Goal: Task Accomplishment & Management: Contribute content

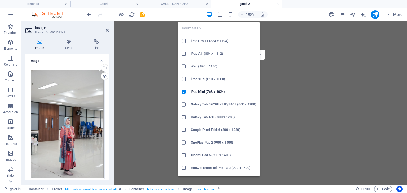
select select "%"
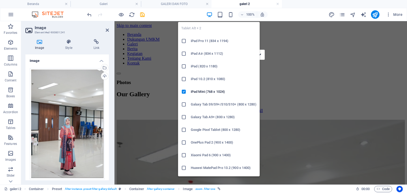
scroll to position [54, 0]
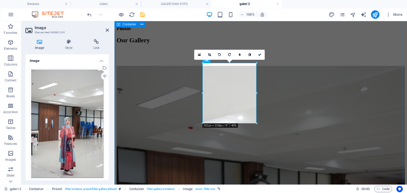
drag, startPoint x: 374, startPoint y: 67, endPoint x: 468, endPoint y: 67, distance: 94.3
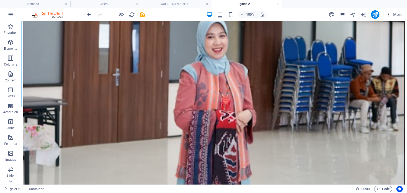
scroll to position [726, 0]
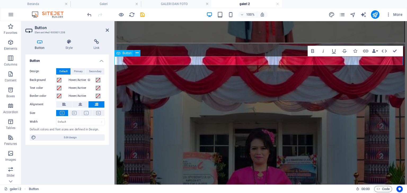
scroll to position [725, 0]
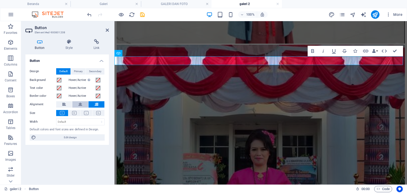
click at [79, 102] on icon at bounding box center [80, 104] width 4 height 6
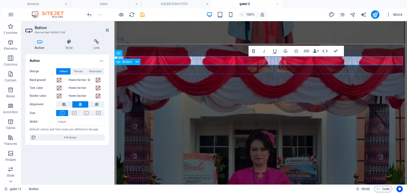
select select "33"
select select
select select "prev"
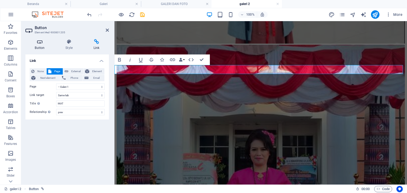
click at [47, 39] on div "Button Style Link Button Design Default Primary Secondary Background Hover/Acti…" at bounding box center [67, 110] width 92 height 150
click at [44, 42] on icon at bounding box center [39, 41] width 29 height 5
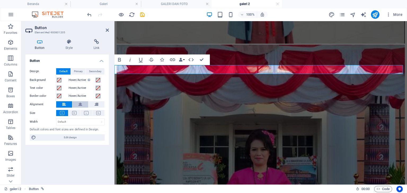
click at [76, 104] on button at bounding box center [80, 104] width 16 height 6
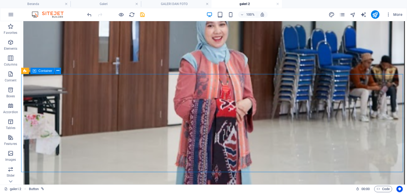
drag, startPoint x: 149, startPoint y: 92, endPoint x: 252, endPoint y: 91, distance: 103.8
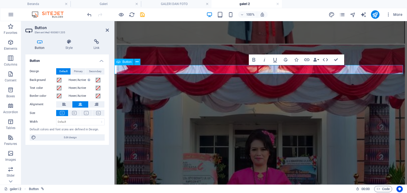
click at [70, 121] on select "Default px rem % em vh vw" at bounding box center [80, 122] width 48 height 6
click at [320, 59] on button "HTML" at bounding box center [325, 60] width 10 height 11
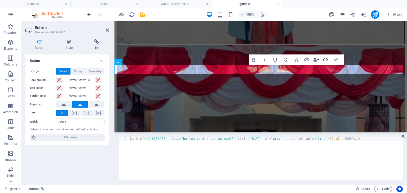
click at [321, 59] on button "HTML" at bounding box center [325, 60] width 10 height 11
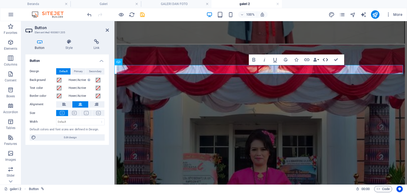
click at [323, 59] on icon "button" at bounding box center [325, 60] width 6 height 6
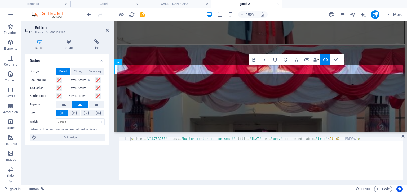
click at [323, 60] on icon "button" at bounding box center [325, 59] width 5 height 3
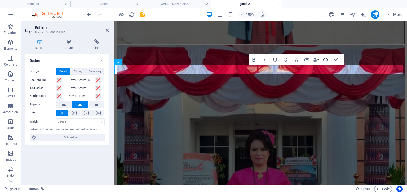
click at [323, 60] on icon "button" at bounding box center [325, 59] width 5 height 3
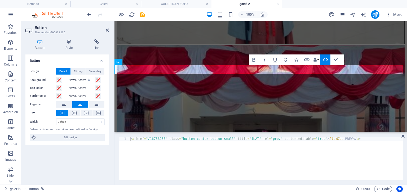
click at [323, 60] on icon "button" at bounding box center [325, 59] width 5 height 3
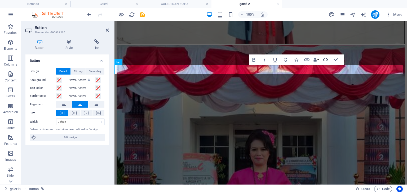
click at [320, 60] on button "HTML" at bounding box center [325, 60] width 10 height 11
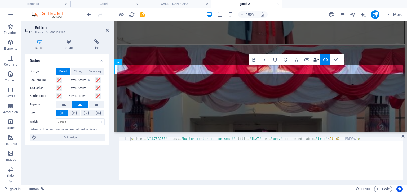
click at [318, 60] on button "Data Bindings" at bounding box center [315, 60] width 7 height 11
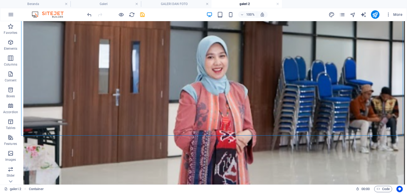
scroll to position [688, 0]
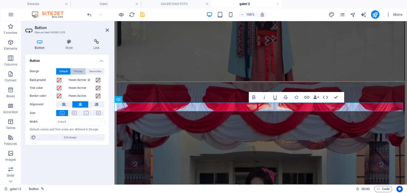
click at [78, 71] on span "Primary" at bounding box center [78, 71] width 9 height 6
click at [95, 74] on span "Secondary" at bounding box center [95, 71] width 12 height 6
click at [65, 70] on span "Default" at bounding box center [63, 71] width 8 height 6
click at [73, 113] on icon at bounding box center [74, 113] width 5 height 4
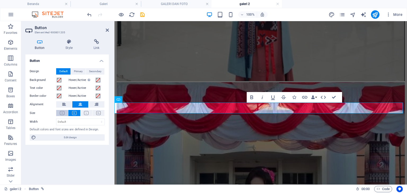
click at [61, 110] on div "Design Default Primary Secondary Background Hover/Active Switch to preview mode…" at bounding box center [66, 104] width 83 height 81
click at [63, 111] on icon at bounding box center [62, 113] width 5 height 4
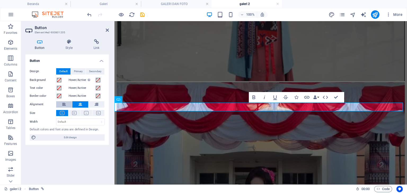
click at [70, 103] on button at bounding box center [64, 104] width 16 height 6
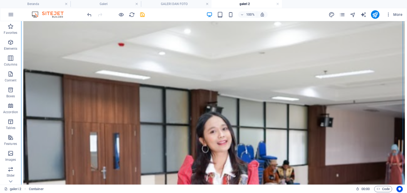
scroll to position [156, 0]
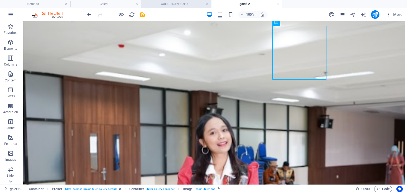
click at [194, 6] on h4 "GALERI DAN FOTO" at bounding box center [176, 4] width 70 height 6
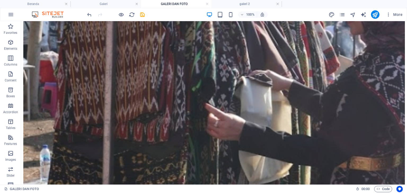
scroll to position [667, 0]
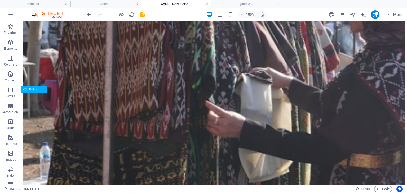
select select "34"
select select
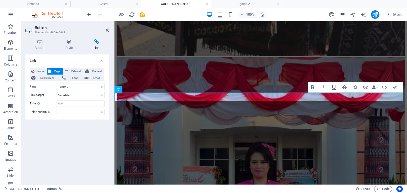
click at [46, 37] on div "Button Style Link Button Design Default Primary Secondary Background Hover/Acti…" at bounding box center [67, 110] width 92 height 150
click at [42, 43] on icon at bounding box center [39, 41] width 29 height 5
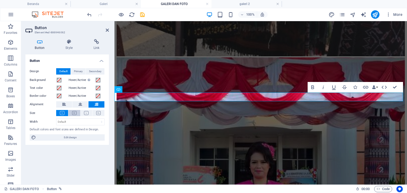
click at [71, 114] on button at bounding box center [74, 113] width 12 height 6
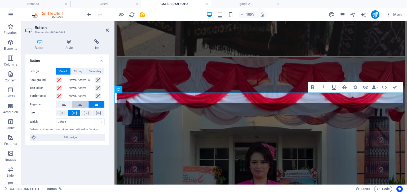
click at [77, 106] on button at bounding box center [80, 104] width 16 height 6
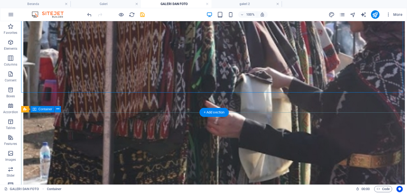
drag, startPoint x: 403, startPoint y: 158, endPoint x: 403, endPoint y: 117, distance: 41.3
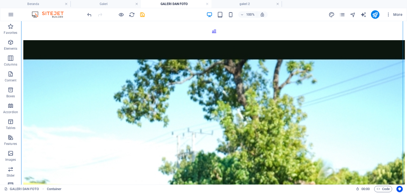
scroll to position [32, 0]
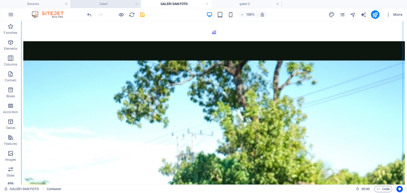
click at [94, 6] on h4 "Galeri" at bounding box center [105, 4] width 70 height 6
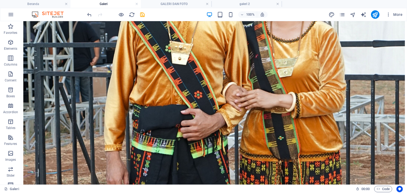
scroll to position [486, 0]
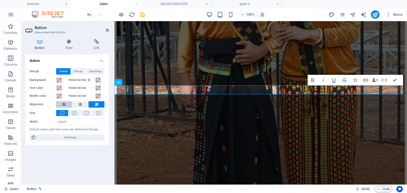
click at [71, 106] on button at bounding box center [64, 104] width 16 height 6
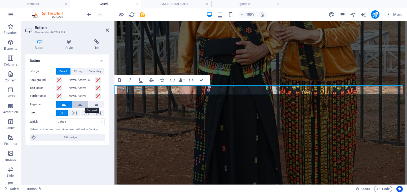
click at [77, 106] on button at bounding box center [80, 104] width 16 height 6
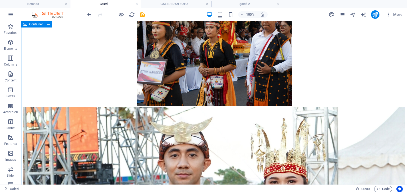
scroll to position [280, 0]
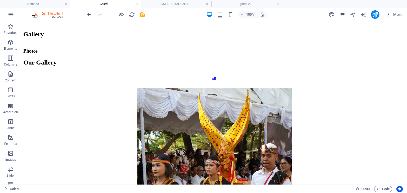
scroll to position [139, 0]
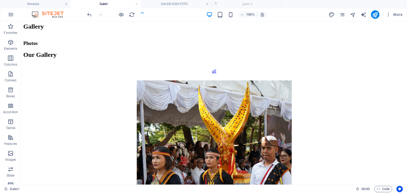
click at [191, 0] on li "GALERI DAN FOTO" at bounding box center [176, 4] width 70 height 8
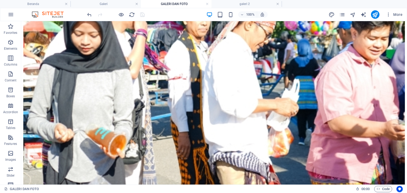
scroll to position [251, 0]
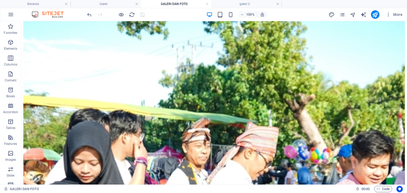
scroll to position [100, 0]
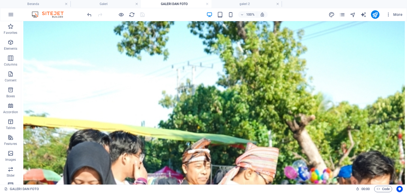
click at [106, 3] on h4 "Galeri" at bounding box center [105, 4] width 70 height 6
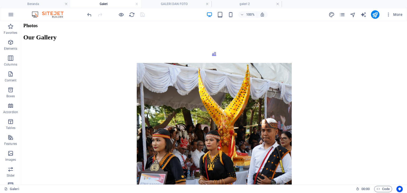
click at [106, 3] on h4 "Galeri" at bounding box center [105, 4] width 70 height 6
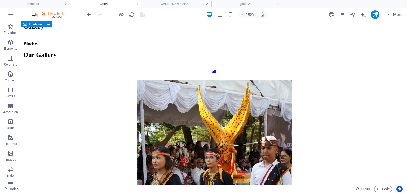
drag, startPoint x: 401, startPoint y: 70, endPoint x: 404, endPoint y: 91, distance: 21.2
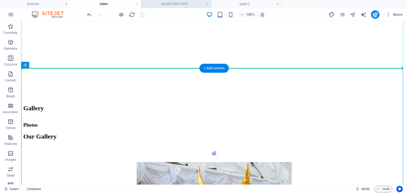
scroll to position [19, 0]
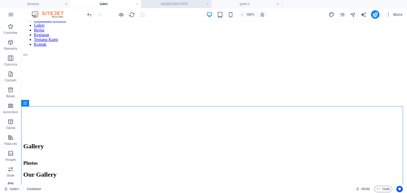
click at [175, 1] on h4 "GALERI DAN FOTO" at bounding box center [176, 4] width 70 height 6
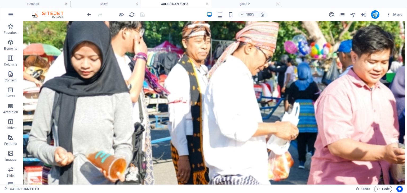
scroll to position [228, 0]
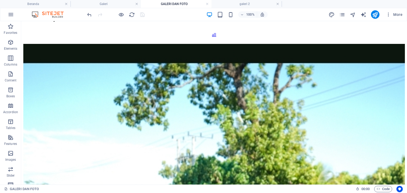
scroll to position [30, 0]
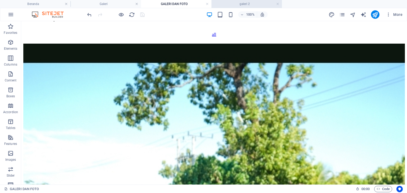
click at [240, 6] on h4 "galeri 2" at bounding box center [246, 4] width 70 height 6
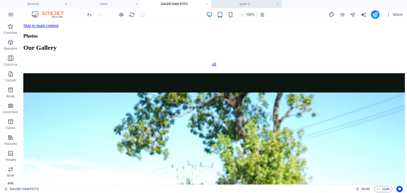
scroll to position [156, 0]
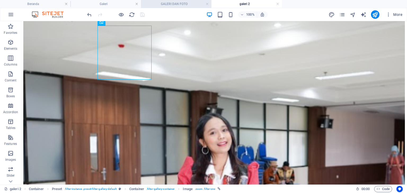
click at [173, 0] on li "GALERI DAN FOTO" at bounding box center [176, 4] width 70 height 8
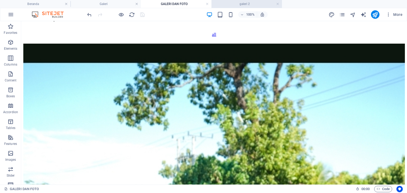
click at [231, 6] on h4 "galeri 2" at bounding box center [246, 4] width 70 height 6
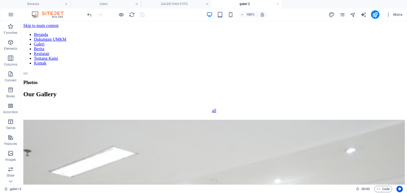
scroll to position [156, 0]
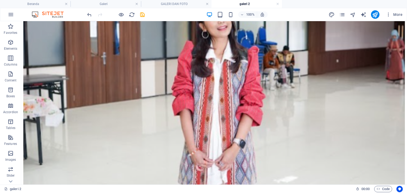
scroll to position [279, 0]
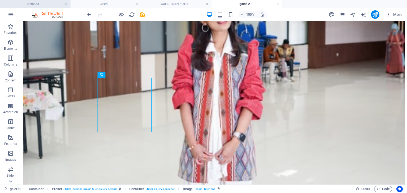
click at [59, 3] on h4 "Beranda" at bounding box center [35, 4] width 70 height 6
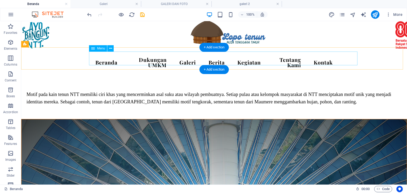
click at [178, 56] on nav "Beranda Dukungan UMKM Galeri Berita Kegiatan Tentang Kami Kontak" at bounding box center [214, 62] width 246 height 19
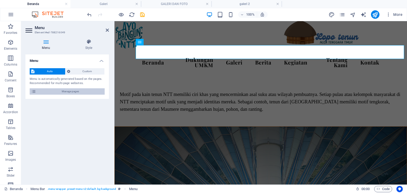
click at [67, 91] on span "Manage pages" at bounding box center [70, 91] width 65 height 6
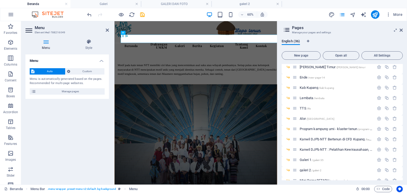
scroll to position [306, 0]
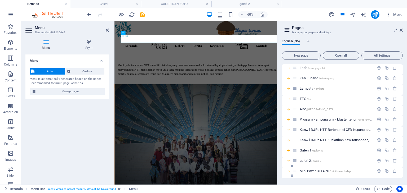
click at [291, 167] on icon at bounding box center [291, 166] width 3 height 3
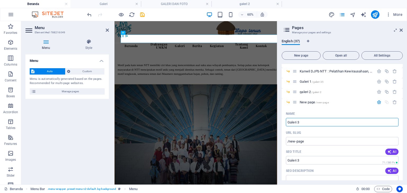
type input "Galeri 3"
type input "/galeri-3"
type input "Galeri 3"
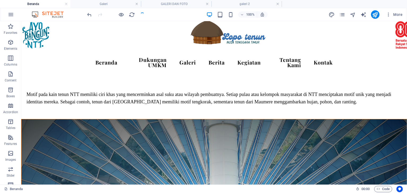
click at [231, 3] on h4 "galeri 2" at bounding box center [246, 4] width 70 height 6
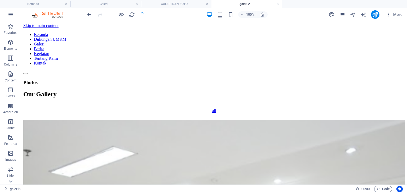
scroll to position [279, 0]
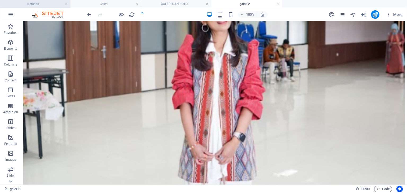
click at [55, 3] on h4 "Beranda" at bounding box center [35, 4] width 70 height 6
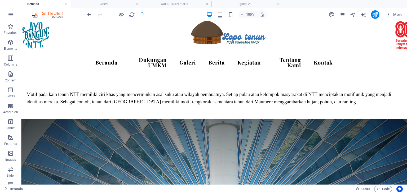
scroll to position [0, 0]
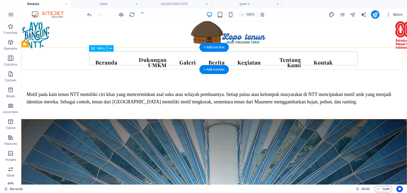
click at [212, 59] on nav "Beranda Dukungan UMKM Galeri Berita Kegiatan Tentang Kami Kontak" at bounding box center [214, 62] width 246 height 19
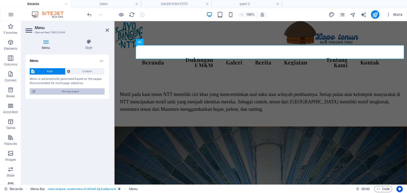
click at [77, 88] on span "Manage pages" at bounding box center [70, 91] width 65 height 6
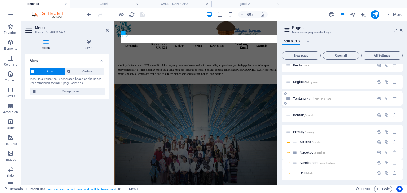
scroll to position [58, 0]
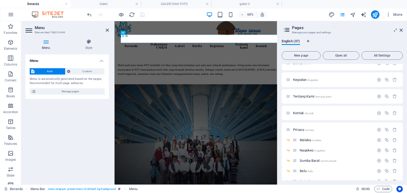
drag, startPoint x: 400, startPoint y: 93, endPoint x: 402, endPoint y: 107, distance: 13.9
click at [402, 107] on div "Beranda / Dukungan UMKM /dukungan-umkm Galeri /galeri Berita /berita Kegiatan /…" at bounding box center [341, 122] width 121 height 117
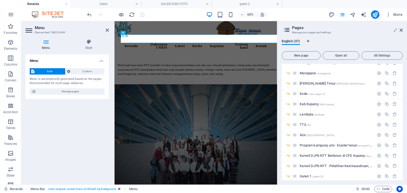
scroll to position [316, 0]
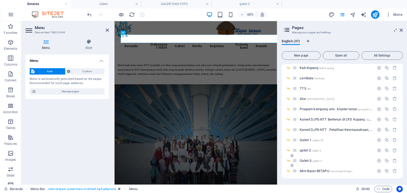
click at [294, 161] on icon at bounding box center [294, 161] width 5 height 5
click at [295, 163] on icon at bounding box center [294, 161] width 5 height 5
click at [296, 161] on icon at bounding box center [294, 161] width 5 height 5
click at [294, 162] on icon at bounding box center [294, 161] width 5 height 5
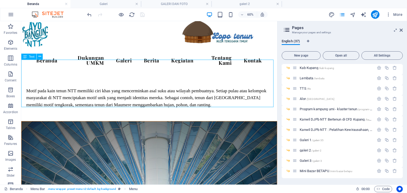
click at [252, 76] on div "Motif pada kain tenun NTT memiliki ciri khas yang mencerminkan asal suku atau w…" at bounding box center [155, 101] width 269 height 50
click at [295, 160] on icon at bounding box center [294, 161] width 5 height 5
click at [295, 162] on icon at bounding box center [294, 161] width 5 height 5
click at [309, 161] on span "Galeri 3 /galeri-3" at bounding box center [310, 161] width 22 height 4
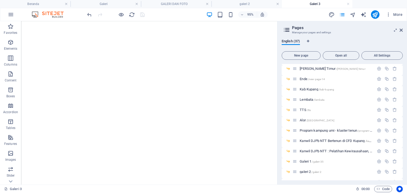
drag, startPoint x: 402, startPoint y: 30, endPoint x: 347, endPoint y: 20, distance: 56.2
click at [402, 30] on icon at bounding box center [400, 30] width 3 height 4
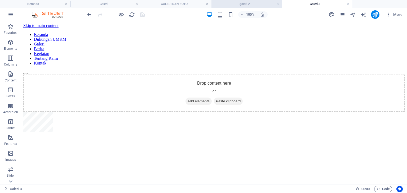
scroll to position [0, 0]
click at [246, 2] on h4 "galeri 2" at bounding box center [246, 4] width 70 height 6
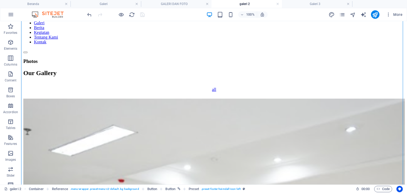
scroll to position [0, 0]
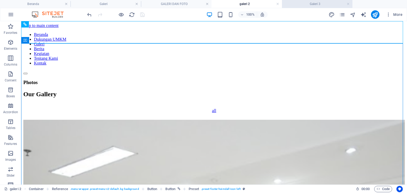
click at [315, 7] on h4 "Galeri 3" at bounding box center [317, 4] width 70 height 6
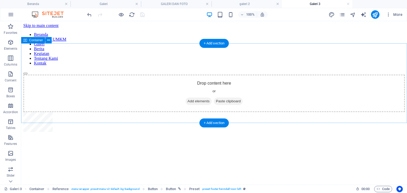
click at [375, 104] on div "Drop content here or Add elements Paste clipboard" at bounding box center [213, 94] width 381 height 38
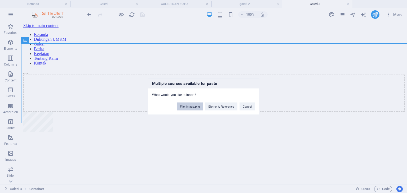
click at [192, 105] on button "File: image.png" at bounding box center [190, 107] width 26 height 8
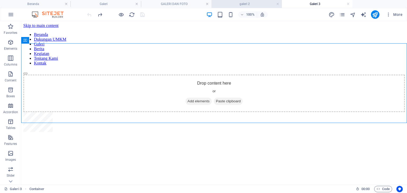
click at [252, 3] on h4 "galeri 2" at bounding box center [246, 4] width 70 height 6
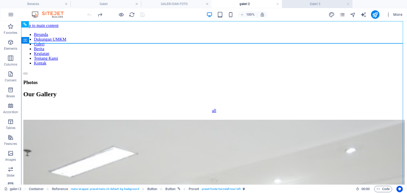
click at [322, 6] on h4 "Galeri 3" at bounding box center [317, 4] width 70 height 6
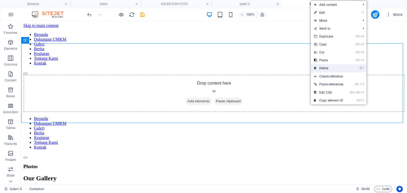
click at [338, 66] on link "⌦ Delete" at bounding box center [329, 68] width 36 height 8
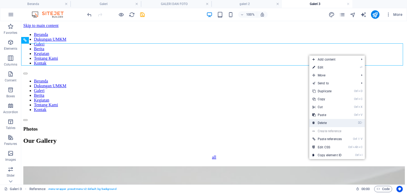
drag, startPoint x: 317, startPoint y: 123, endPoint x: 295, endPoint y: 99, distance: 32.0
click at [317, 123] on link "⌦ Delete" at bounding box center [327, 123] width 36 height 8
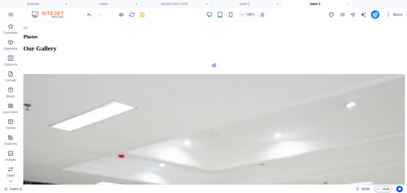
scroll to position [47, 0]
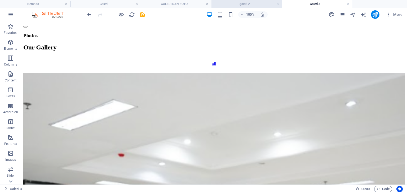
click at [216, 3] on h4 "galeri 2" at bounding box center [246, 4] width 70 height 6
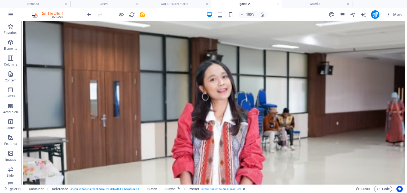
scroll to position [213, 0]
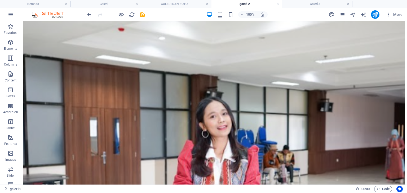
scroll to position [172, 0]
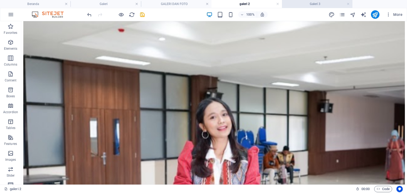
click at [332, 5] on h4 "Galeri 3" at bounding box center [317, 4] width 70 height 6
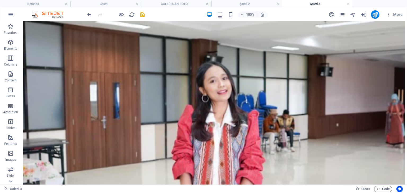
scroll to position [233, 0]
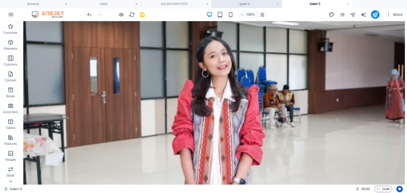
click at [230, 5] on h4 "galeri 2" at bounding box center [246, 4] width 70 height 6
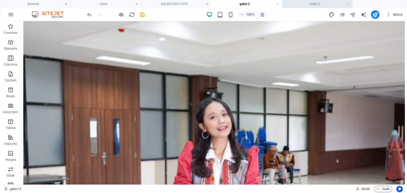
click at [299, 6] on h4 "Galeri 3" at bounding box center [317, 4] width 70 height 6
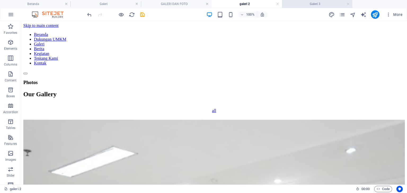
scroll to position [233, 0]
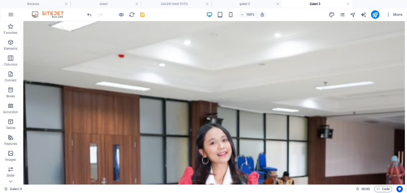
scroll to position [132, 0]
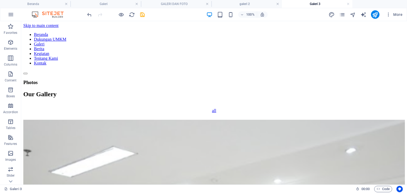
scroll to position [3, 0]
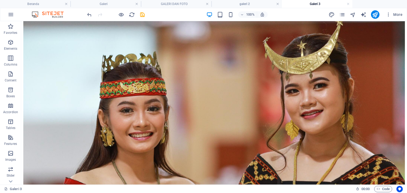
scroll to position [128, 0]
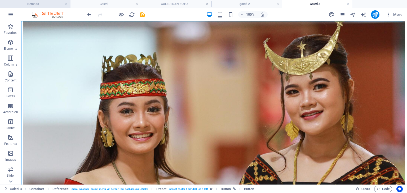
click at [37, 7] on li "Beranda" at bounding box center [35, 4] width 70 height 8
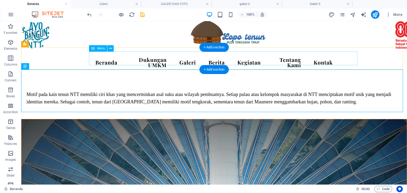
click at [145, 57] on nav "Beranda Dukungan UMKM Galeri Berita Kegiatan Tentang Kami Kontak" at bounding box center [214, 62] width 246 height 19
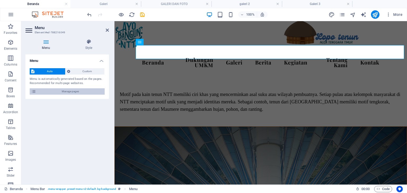
click at [92, 92] on span "Manage pages" at bounding box center [70, 91] width 65 height 6
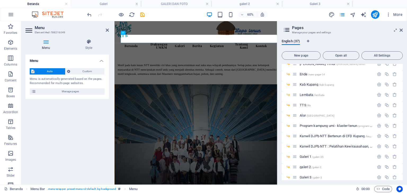
scroll to position [316, 0]
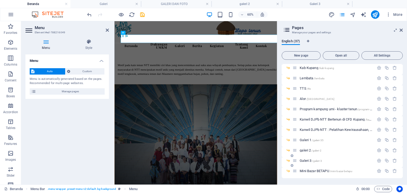
click at [292, 166] on icon at bounding box center [291, 165] width 3 height 3
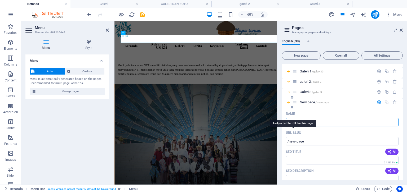
type input "/"
type input "Gal"
type input "/ga"
type input "Ga"
type input "Galeri 4"
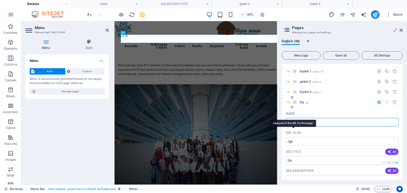
type input "/galeri-38"
type input "Galeri"
type input "Galeri 4"
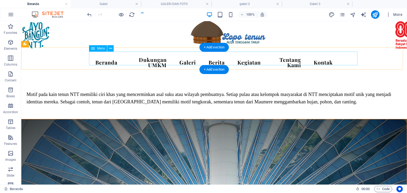
click at [180, 53] on nav "Beranda Dukungan UMKM Galeri Berita Kegiatan Tentang Kami Kontak" at bounding box center [214, 62] width 246 height 19
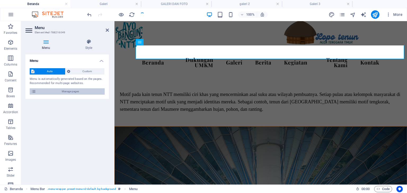
click at [84, 92] on span "Manage pages" at bounding box center [70, 91] width 65 height 6
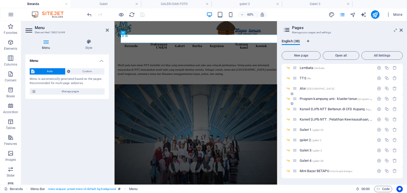
scroll to position [327, 0]
click at [295, 162] on icon at bounding box center [294, 161] width 5 height 5
click at [303, 163] on div "Galeri 4 /galeri-38" at bounding box center [333, 161] width 82 height 6
click at [302, 161] on span "Galeri 4 /galeri-38" at bounding box center [311, 161] width 24 height 4
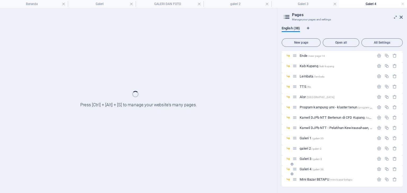
scroll to position [305, 0]
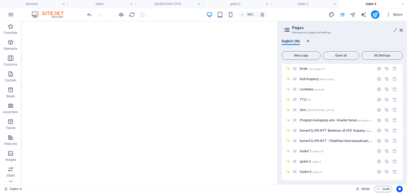
click at [403, 30] on aside "Pages Manage your pages and settings English (38) New page Open all All Setting…" at bounding box center [342, 103] width 130 height 164
click at [401, 30] on icon at bounding box center [400, 30] width 3 height 4
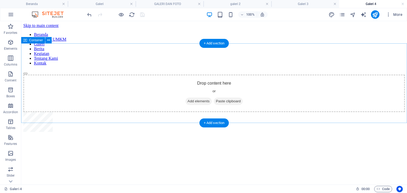
scroll to position [0, 0]
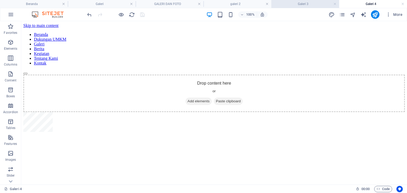
click at [298, 3] on h4 "Galeri 3" at bounding box center [305, 4] width 68 height 6
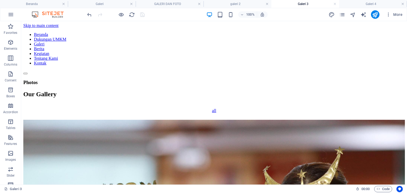
scroll to position [128, 0]
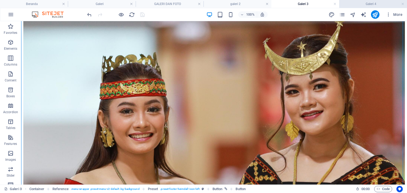
click at [368, 1] on h4 "Galeri 4" at bounding box center [373, 4] width 68 height 6
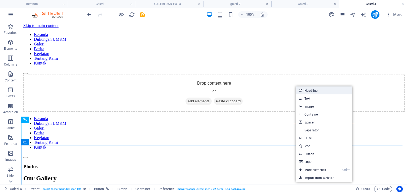
click at [345, 90] on link "Headline" at bounding box center [324, 91] width 56 height 8
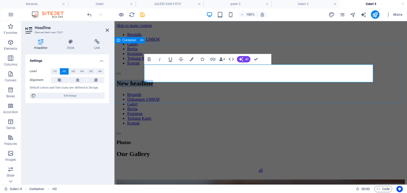
click at [390, 80] on div "New headline" at bounding box center [261, 83] width 288 height 7
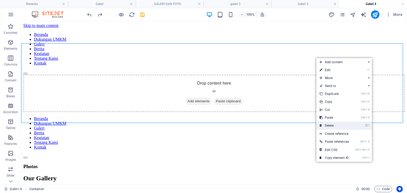
click at [343, 126] on link "⌦ Delete" at bounding box center [334, 126] width 36 height 8
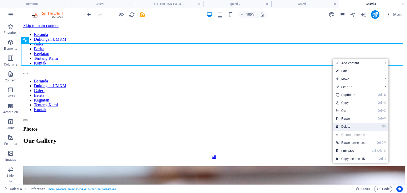
drag, startPoint x: 345, startPoint y: 126, endPoint x: 324, endPoint y: 105, distance: 30.0
click at [345, 126] on link "⌦ Delete" at bounding box center [351, 127] width 36 height 8
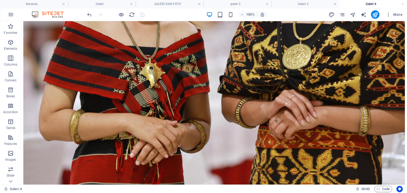
scroll to position [291, 0]
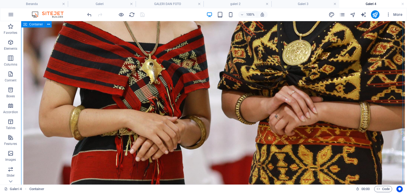
drag, startPoint x: 392, startPoint y: 132, endPoint x: 397, endPoint y: 121, distance: 11.7
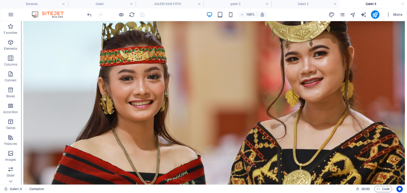
scroll to position [160, 0]
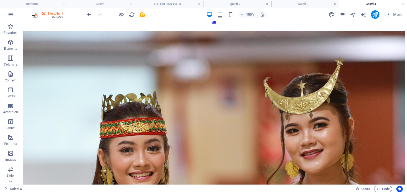
scroll to position [91, 0]
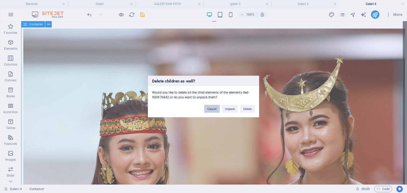
click at [212, 110] on button "Cancel" at bounding box center [211, 109] width 15 height 8
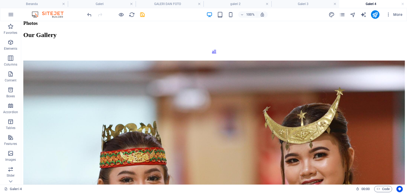
scroll to position [55, 0]
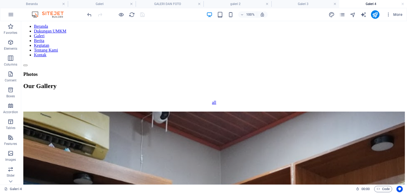
scroll to position [0, 0]
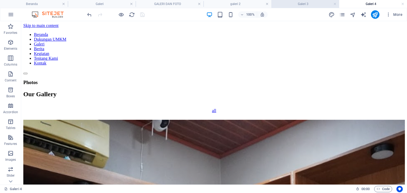
click at [310, 2] on h4 "Galeri 3" at bounding box center [305, 4] width 68 height 6
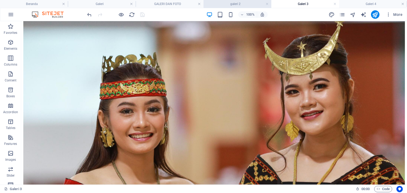
click at [242, 2] on h4 "galeri 2" at bounding box center [237, 4] width 68 height 6
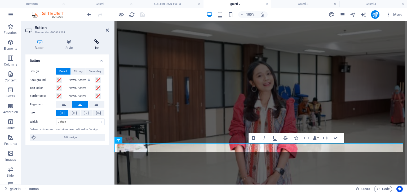
click at [101, 40] on icon at bounding box center [96, 41] width 25 height 5
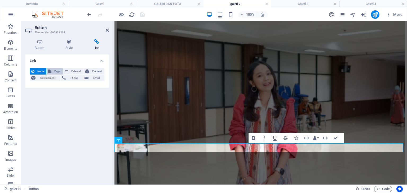
click at [54, 71] on span "Page" at bounding box center [57, 71] width 8 height 6
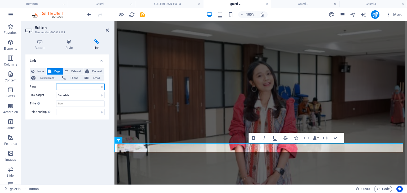
click at [79, 89] on select "Beranda Dukungan UMKM Galeri Berita Kegiatan Tentang Kami Kontak Privacy -- [GE…" at bounding box center [80, 87] width 48 height 6
select select "35"
click at [56, 84] on select "Beranda Dukungan UMKM Galeri Berita Kegiatan Tentang Kami Kontak Privacy -- [GE…" at bounding box center [80, 87] width 48 height 6
click at [144, 16] on icon "save" at bounding box center [142, 15] width 6 height 6
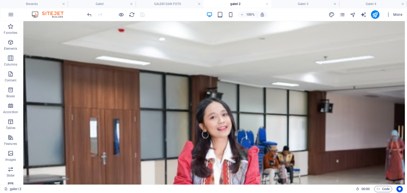
click at [290, 5] on h4 "Galeri 3" at bounding box center [305, 4] width 68 height 6
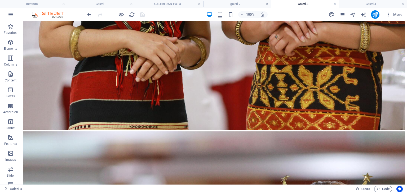
scroll to position [370, 0]
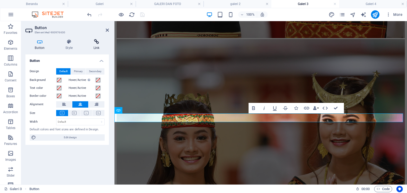
click at [94, 43] on icon at bounding box center [96, 41] width 25 height 5
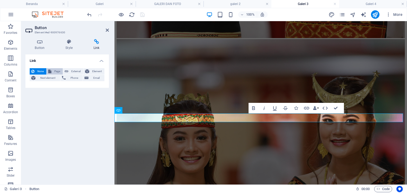
click at [53, 68] on span "Page" at bounding box center [57, 71] width 8 height 6
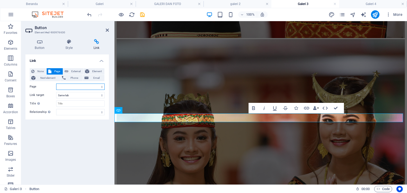
click at [71, 87] on select "Beranda Dukungan UMKM Galeri Berita Kegiatan Tentang Kami Kontak Privacy -- [GE…" at bounding box center [80, 87] width 48 height 6
select select "36"
click at [56, 84] on select "Beranda Dukungan UMKM Galeri Berita Kegiatan Tentang Kami Kontak Privacy -- [GE…" at bounding box center [80, 87] width 48 height 6
click at [142, 12] on icon "save" at bounding box center [142, 15] width 6 height 6
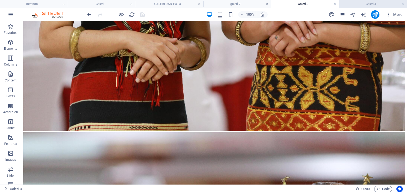
click at [365, 5] on h4 "Galeri 4" at bounding box center [373, 4] width 68 height 6
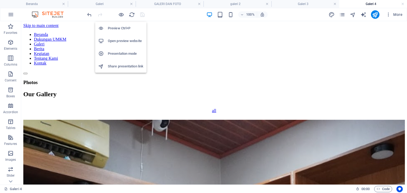
click at [116, 39] on h6 "Open preview website" at bounding box center [125, 41] width 35 height 6
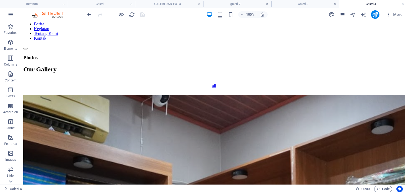
scroll to position [18, 0]
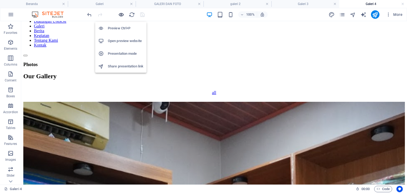
click at [119, 15] on icon "button" at bounding box center [121, 15] width 6 height 6
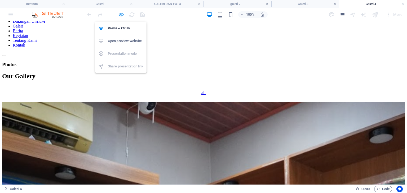
click at [119, 15] on icon "button" at bounding box center [121, 15] width 6 height 6
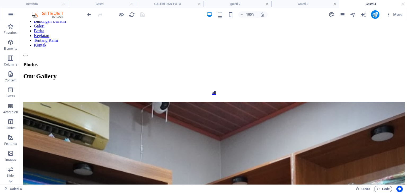
click at [55, 6] on h4 "Beranda" at bounding box center [34, 4] width 68 height 6
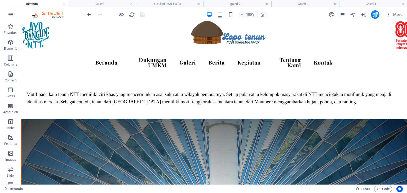
click at [55, 6] on h4 "Beranda" at bounding box center [34, 4] width 68 height 6
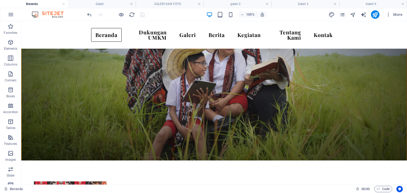
scroll to position [502, 0]
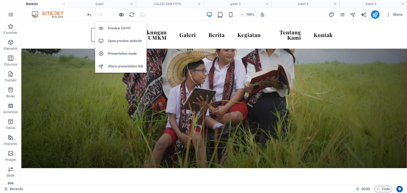
click at [119, 14] on icon "button" at bounding box center [121, 15] width 6 height 6
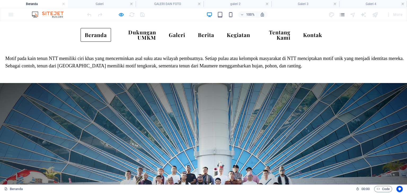
scroll to position [28, 0]
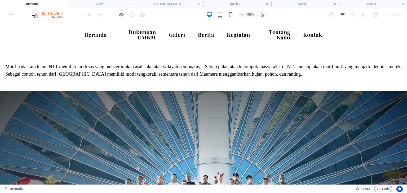
click at [276, 35] on link "Tentang Kami" at bounding box center [276, 34] width 36 height 19
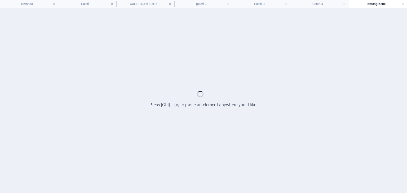
scroll to position [0, 0]
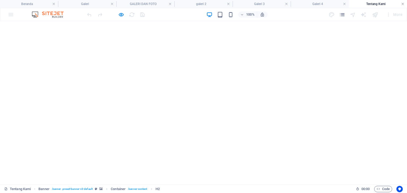
click at [403, 4] on link at bounding box center [402, 4] width 3 height 5
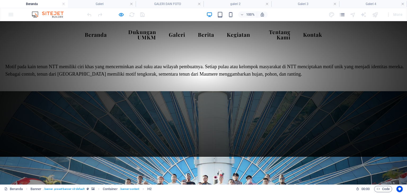
click at [218, 32] on link "Berita" at bounding box center [206, 35] width 25 height 14
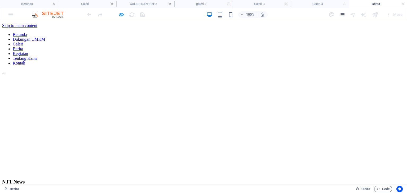
scroll to position [1820, 0]
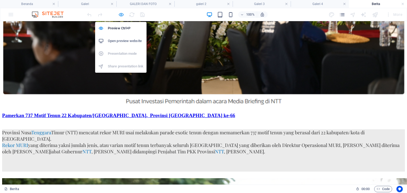
click at [122, 15] on icon "button" at bounding box center [121, 15] width 6 height 6
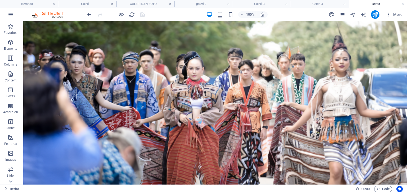
scroll to position [1949, 0]
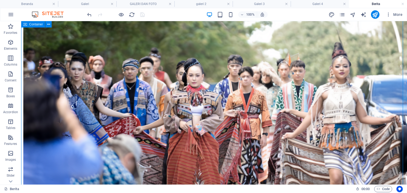
drag, startPoint x: 389, startPoint y: 152, endPoint x: 391, endPoint y: 154, distance: 3.4
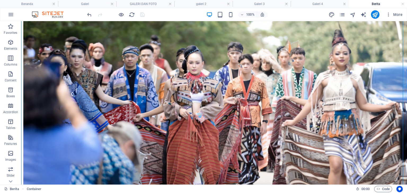
scroll to position [1968, 0]
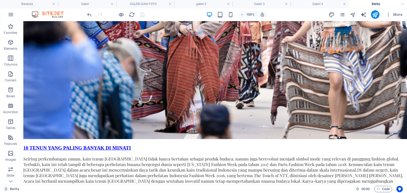
scroll to position [2056, 0]
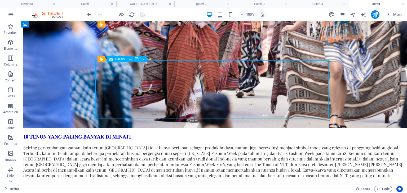
select select "4"
select select "px"
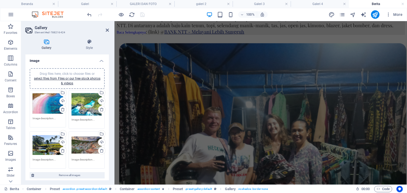
scroll to position [940, 0]
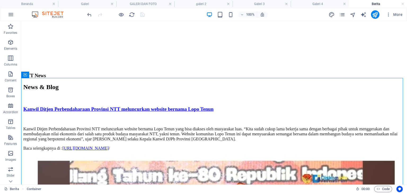
scroll to position [163, 0]
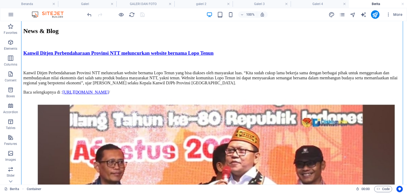
click at [124, 12] on div at bounding box center [115, 14] width 59 height 8
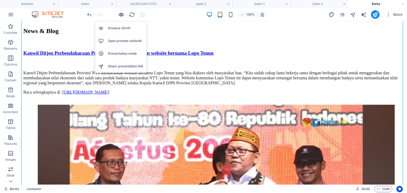
click at [121, 13] on icon "button" at bounding box center [121, 15] width 6 height 6
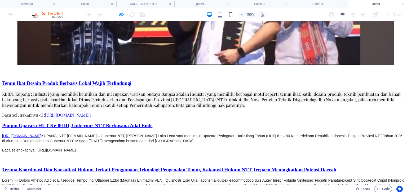
scroll to position [373, 0]
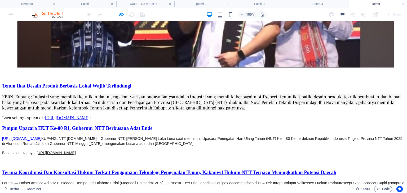
click at [152, 126] on link "Pimpin Upacara HUT Ke-80 RI, Gubernur NTT Berbusana Adat Ende" at bounding box center [77, 129] width 150 height 6
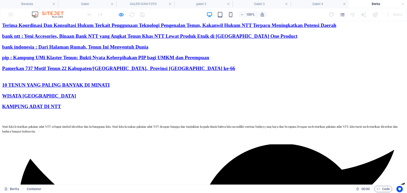
scroll to position [226, 0]
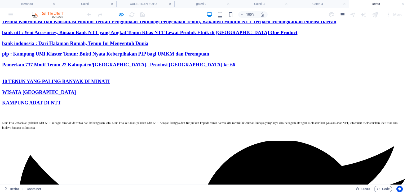
click at [76, 95] on link "WISATA [GEOGRAPHIC_DATA]" at bounding box center [39, 93] width 74 height 6
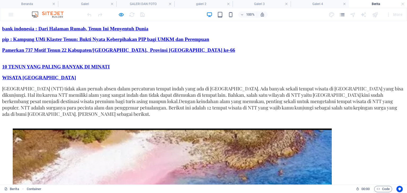
scroll to position [232, 0]
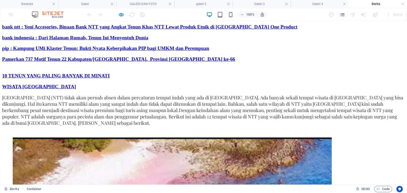
click at [76, 90] on link "WISATA [GEOGRAPHIC_DATA]" at bounding box center [39, 87] width 74 height 6
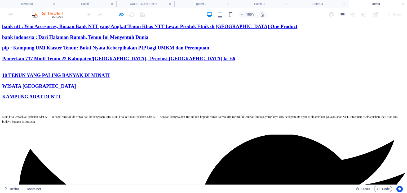
click at [334, 39] on div "NTT News News & Blog Kanwil Ditjen Perbendaharaan Provinsi NTT meluncurkan webs…" at bounding box center [203, 23] width 403 height 153
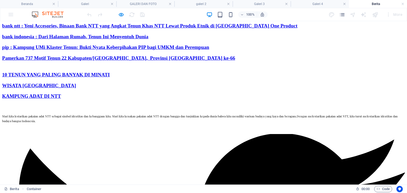
scroll to position [234, 0]
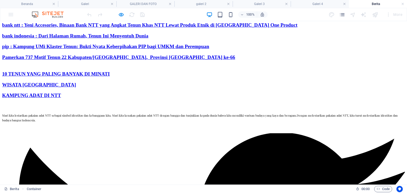
click at [61, 98] on link "KAMPUNG ADAT DI NTT" at bounding box center [31, 96] width 59 height 6
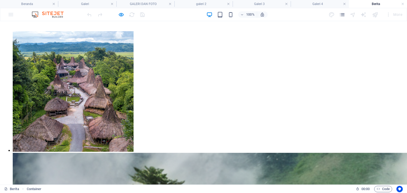
scroll to position [356, 0]
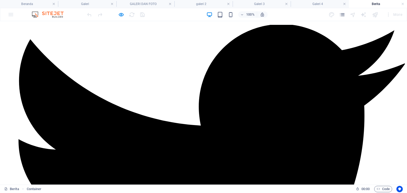
scroll to position [326, 0]
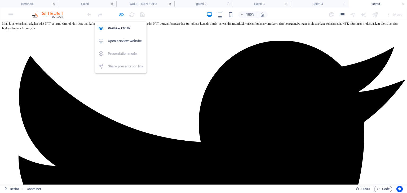
click at [119, 15] on icon "button" at bounding box center [121, 15] width 6 height 6
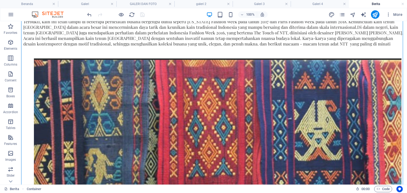
scroll to position [2177, 0]
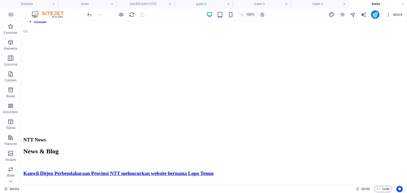
scroll to position [63, 0]
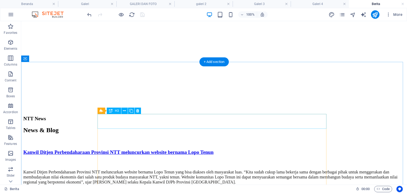
click at [318, 150] on div "Kanwil Ditjen Perbendaharaan Provinsi NTT meluncurkan website bernama Lopo Tenun" at bounding box center [213, 153] width 381 height 6
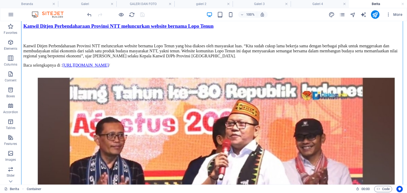
scroll to position [122, 0]
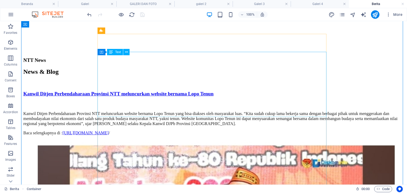
click at [318, 102] on div "Kanwil Ditjen Perbendaharaan Provinsi NTT meluncurkan website bernama Lopo Tenu…" at bounding box center [213, 119] width 381 height 34
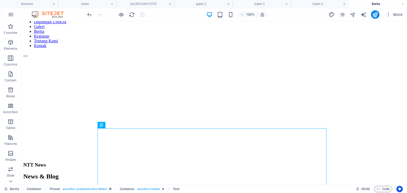
scroll to position [84, 0]
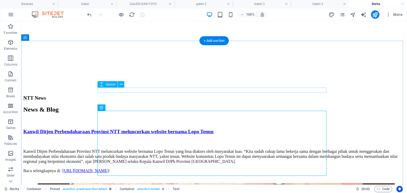
click at [286, 119] on div at bounding box center [213, 121] width 381 height 5
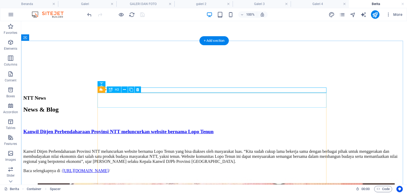
click at [292, 129] on div "Kanwil Ditjen Perbendaharaan Provinsi NTT meluncurkan website bernama Lopo Tenun" at bounding box center [213, 132] width 381 height 6
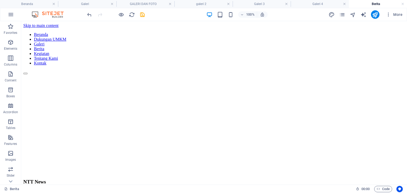
scroll to position [83, 0]
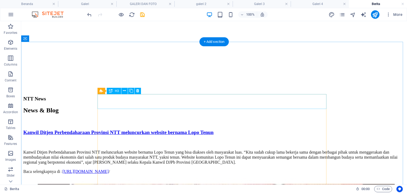
click at [240, 130] on div "Kanwil Ditjen Perbendaharaan Provinsi NTT meluncurkan website bernama Lopo Tenun" at bounding box center [213, 133] width 381 height 6
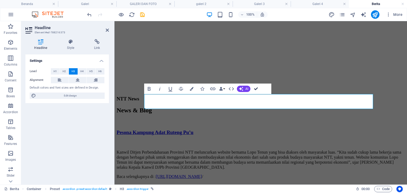
drag, startPoint x: 257, startPoint y: 90, endPoint x: 240, endPoint y: 101, distance: 20.3
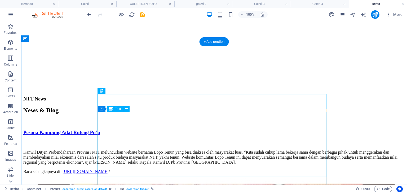
click at [170, 141] on div "Kanwil Ditjen Perbendaharaan Provinsi NTT meluncurkan website bernama Lopo Tenu…" at bounding box center [213, 158] width 381 height 34
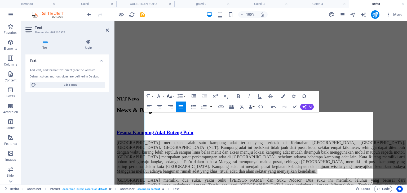
click at [172, 98] on icon "button" at bounding box center [169, 96] width 6 height 6
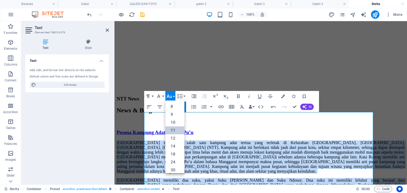
click at [172, 132] on link "11" at bounding box center [174, 131] width 19 height 8
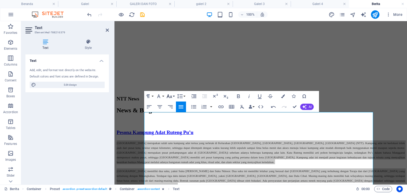
click at [169, 97] on icon "button" at bounding box center [170, 97] width 6 height 4
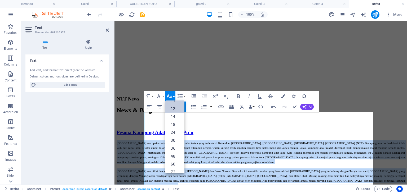
click at [173, 110] on link "12" at bounding box center [174, 109] width 19 height 8
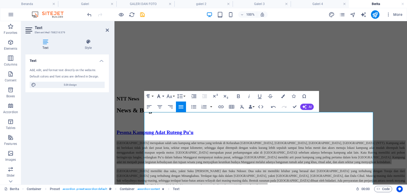
click at [160, 98] on icon "button" at bounding box center [158, 96] width 6 height 6
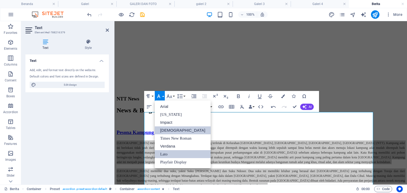
scroll to position [0, 0]
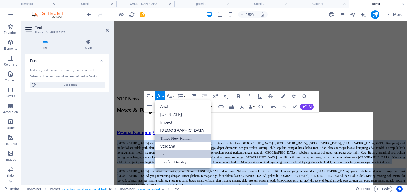
click at [171, 139] on link "Times New Roman" at bounding box center [183, 139] width 56 height 8
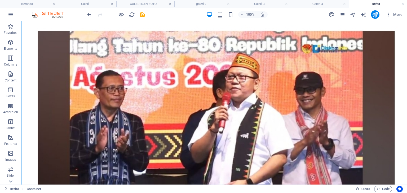
scroll to position [288, 0]
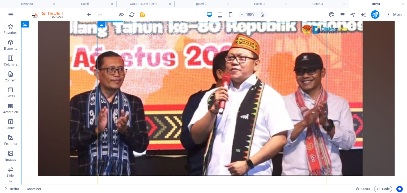
click at [261, 58] on figure "Content 1" at bounding box center [213, 96] width 381 height 180
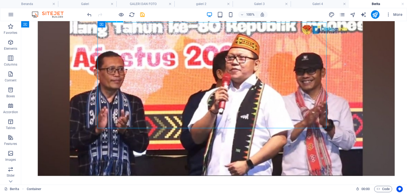
click at [261, 58] on figure "Content 1" at bounding box center [213, 96] width 381 height 180
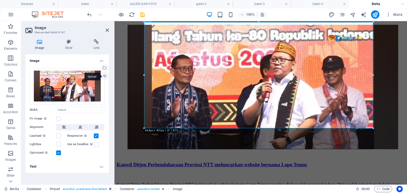
click at [105, 76] on div "Upload" at bounding box center [104, 77] width 8 height 8
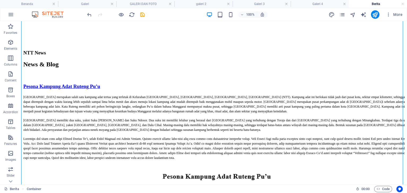
scroll to position [137, 0]
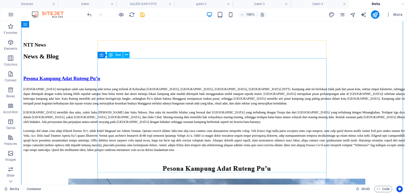
click at [312, 109] on div "[GEOGRAPHIC_DATA] merupakan salah satu kampung adat tertua yang terletak di Kel…" at bounding box center [213, 120] width 381 height 66
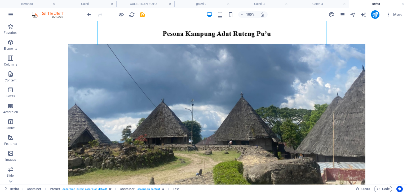
scroll to position [265, 0]
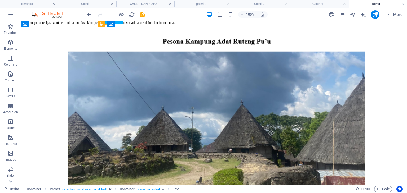
click at [312, 106] on figure "Content 1" at bounding box center [213, 126] width 381 height 195
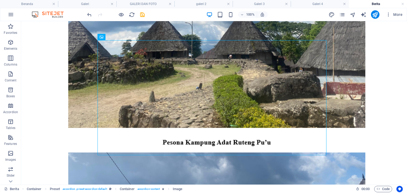
scroll to position [363, 0]
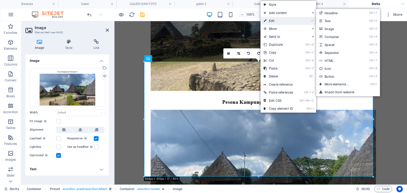
click at [277, 19] on link "⏎ Edit" at bounding box center [278, 21] width 36 height 8
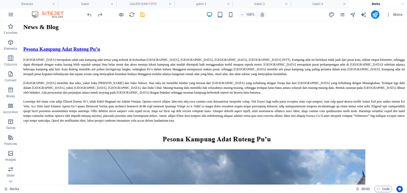
scroll to position [128, 0]
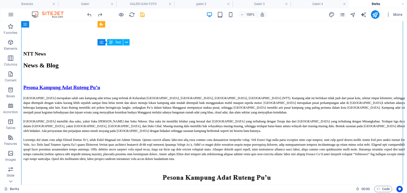
click at [114, 96] on div "[GEOGRAPHIC_DATA] merupakan salah satu kampung adat tertua yang terletak di Kel…" at bounding box center [213, 129] width 381 height 66
click at [99, 96] on div "[GEOGRAPHIC_DATA] merupakan salah satu kampung adat tertua yang terletak di Kel…" at bounding box center [213, 129] width 381 height 66
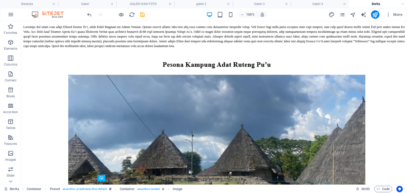
scroll to position [239, 0]
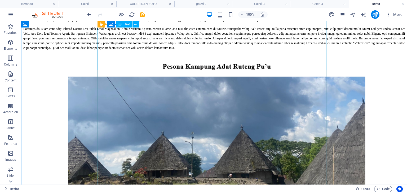
click at [309, 50] on div "[GEOGRAPHIC_DATA] merupakan salah satu kampung adat tertua yang terletak di Kel…" at bounding box center [213, 17] width 381 height 66
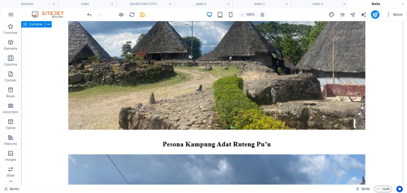
scroll to position [353, 0]
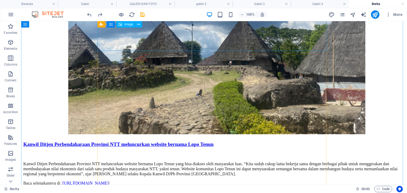
click at [312, 47] on figure "Content 1" at bounding box center [213, 38] width 381 height 195
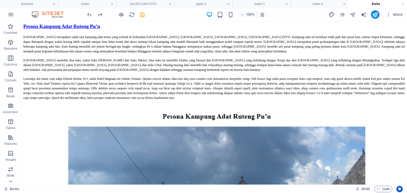
scroll to position [193, 0]
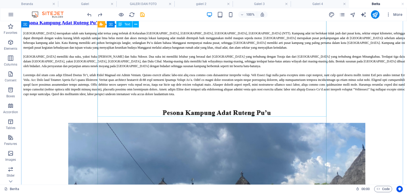
click at [290, 96] on div "[GEOGRAPHIC_DATA] merupakan salah satu kampung adat tertua yang terletak di Kel…" at bounding box center [213, 64] width 381 height 66
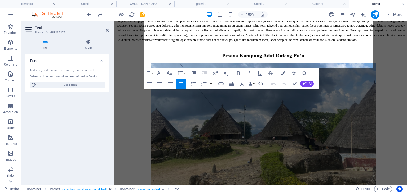
scroll to position [278, 0]
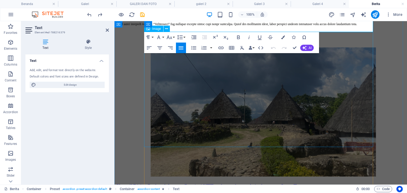
drag, startPoint x: 359, startPoint y: 87, endPoint x: 452, endPoint y: 86, distance: 93.5
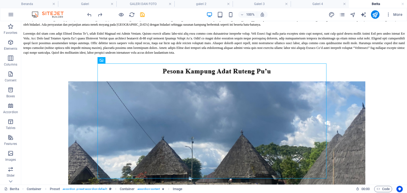
scroll to position [227, 0]
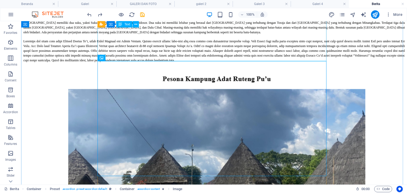
click at [294, 56] on div "[GEOGRAPHIC_DATA] merupakan salah satu kampung adat tertua yang terletak di Kel…" at bounding box center [213, 30] width 381 height 66
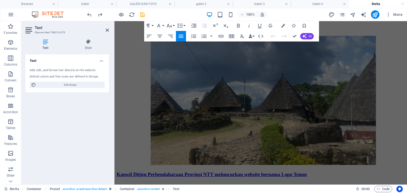
scroll to position [165, 0]
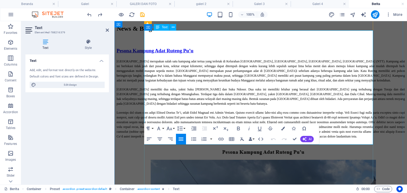
click at [343, 139] on p "Content 1" at bounding box center [261, 124] width 288 height 29
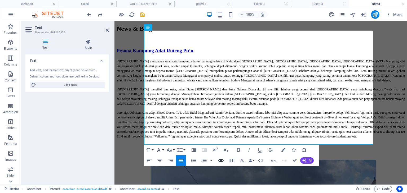
click at [225, 161] on button "Insert Link" at bounding box center [221, 160] width 10 height 11
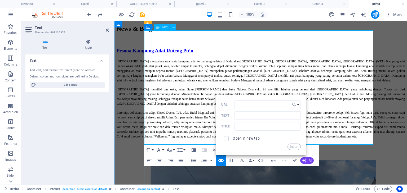
click at [338, 139] on p "​ ​" at bounding box center [261, 124] width 288 height 29
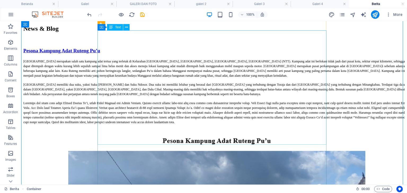
click at [290, 124] on div "[GEOGRAPHIC_DATA] merupakan salah satu kampung adat tertua yang terletak di Kel…" at bounding box center [213, 92] width 381 height 66
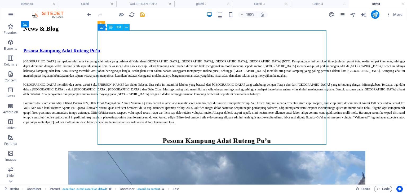
click at [290, 124] on div "[GEOGRAPHIC_DATA] merupakan salah satu kampung adat tertua yang terletak di Kel…" at bounding box center [213, 92] width 381 height 66
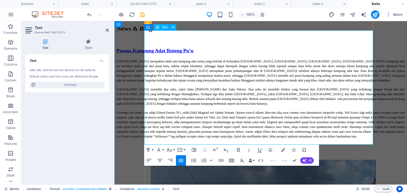
click at [290, 138] on span "Content 1" at bounding box center [261, 125] width 288 height 28
click at [343, 138] on p "Content 1" at bounding box center [261, 124] width 288 height 29
click at [340, 139] on p "Content 1" at bounding box center [261, 124] width 288 height 29
drag, startPoint x: 381, startPoint y: 142, endPoint x: 475, endPoint y: 142, distance: 93.7
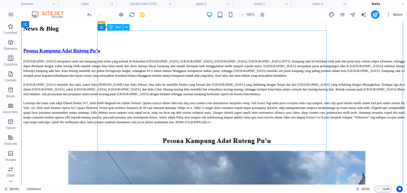
click at [303, 124] on div "[GEOGRAPHIC_DATA] merupakan salah satu kampung adat tertua yang terletak di Kel…" at bounding box center [213, 92] width 381 height 66
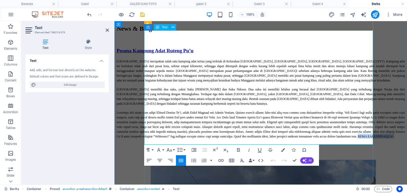
drag, startPoint x: 334, startPoint y: 142, endPoint x: 370, endPoint y: 142, distance: 36.3
click at [370, 138] on span "Content 1" at bounding box center [261, 125] width 288 height 28
click at [38, 5] on h4 "Beranda" at bounding box center [29, 4] width 58 height 6
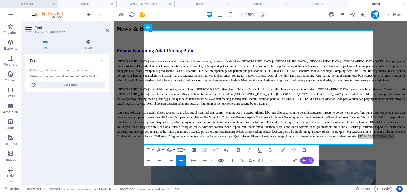
scroll to position [0, 0]
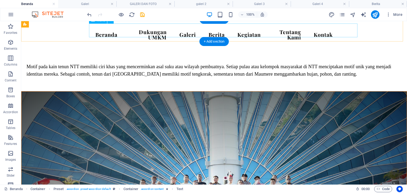
click at [254, 30] on nav "Beranda Dukungan UMKM Galeri Berita Kegiatan Tentang Kami Kontak" at bounding box center [214, 34] width 246 height 19
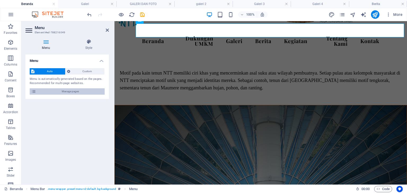
click at [82, 91] on span "Manage pages" at bounding box center [70, 91] width 65 height 6
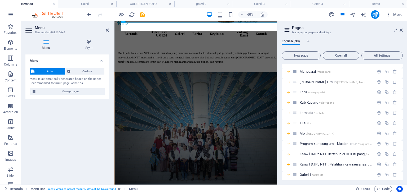
scroll to position [327, 0]
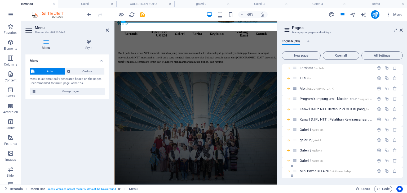
click at [292, 167] on icon at bounding box center [291, 166] width 3 height 3
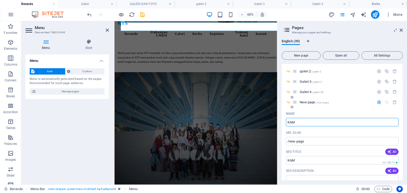
type input "KAM"
type input "/kam"
type input "K"
type input "/"
type input "Peson"
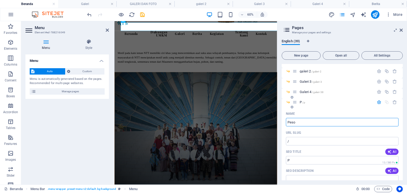
type input "/p"
type input "P"
type input "Pesona"
type input "/pesona-k"
type input "Pesona k"
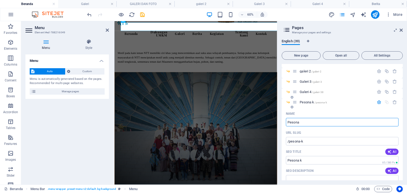
type input "Pesona"
type input "/pesona"
type input "Pesona"
type input "Pesona kampung adat pu"
type input "/pesona-kampung-adat"
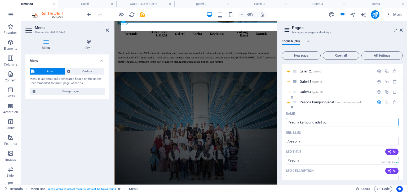
type input "Pesona kampung adat"
type input "Pesona kampung adat pu""
type input "/pesona-kampung-adat-pu"
type input "Pesona kampung adat pu"
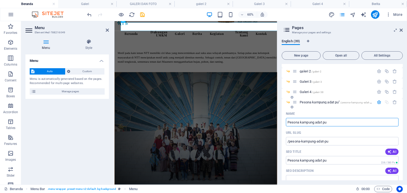
type input "Pesona kampung adat pu""
type input "Pesona kampung adat pu"
type input "Pesona kampung adat pu'u"
type input "Pesona kampung adat pu'"
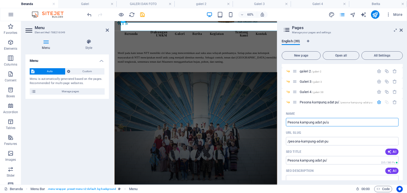
type input "Pesona kampung adat pu'u"
type input "/pesona-kampung-adat-pu-u"
type input "Pesona kampung adat pu'u"
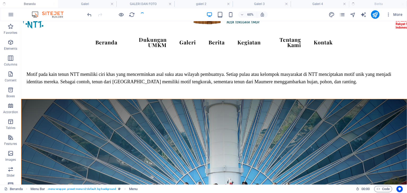
scroll to position [28, 0]
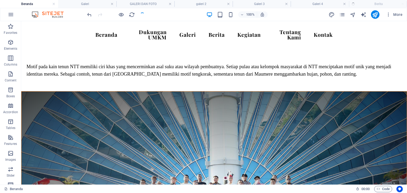
click at [375, 2] on ul "Beranda [PERSON_NAME] DAN FOTO galeri 2 Galeri 3 Galeri 4 Berita" at bounding box center [203, 4] width 407 height 8
click at [375, 2] on h4 "Berita" at bounding box center [378, 4] width 58 height 6
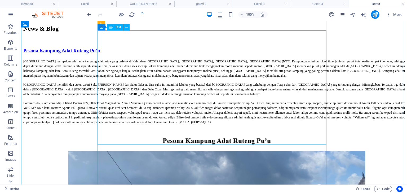
click at [289, 124] on div "[GEOGRAPHIC_DATA] merupakan salah satu kampung adat tertua yang terletak di Kel…" at bounding box center [213, 92] width 381 height 66
click at [288, 124] on div "[GEOGRAPHIC_DATA] merupakan salah satu kampung adat tertua yang terletak di Kel…" at bounding box center [213, 92] width 381 height 66
click at [299, 124] on div "[GEOGRAPHIC_DATA] merupakan salah satu kampung adat tertua yang terletak di Kel…" at bounding box center [213, 92] width 381 height 66
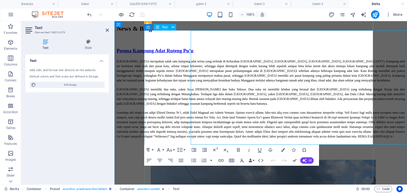
click at [299, 138] on span "Content 1" at bounding box center [261, 125] width 288 height 28
click at [345, 138] on p "Content 1" at bounding box center [261, 124] width 288 height 29
click at [333, 138] on span "Content 1" at bounding box center [261, 125] width 288 height 28
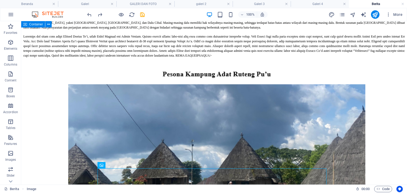
scroll to position [264, 0]
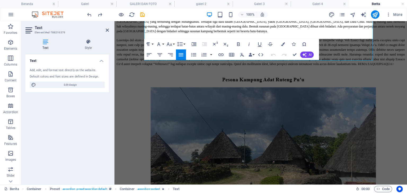
scroll to position [238, 0]
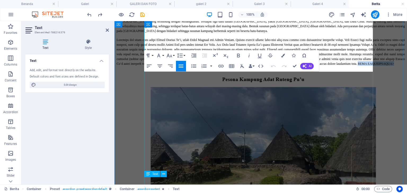
drag, startPoint x: 334, startPoint y: 69, endPoint x: 370, endPoint y: 68, distance: 35.8
click at [370, 66] on span "Content 1" at bounding box center [261, 52] width 288 height 28
click at [223, 65] on icon "button" at bounding box center [221, 66] width 6 height 6
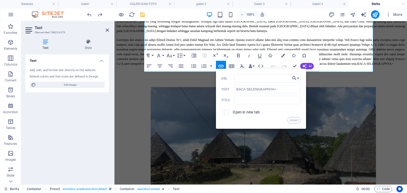
click at [299, 76] on button "Choose Link" at bounding box center [295, 78] width 10 height 8
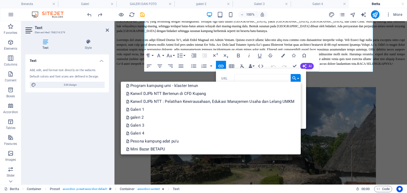
scroll to position [249, 0]
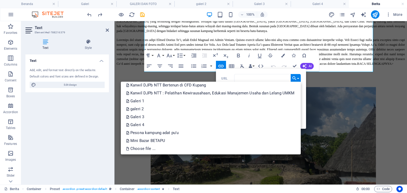
drag, startPoint x: 300, startPoint y: 97, endPoint x: 183, endPoint y: 136, distance: 122.9
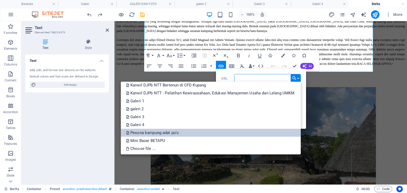
click at [146, 135] on p "Pesona kampung adat pu'u" at bounding box center [152, 133] width 53 height 8
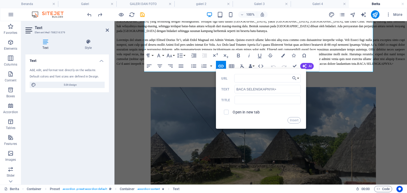
click at [255, 111] on label "Open in new tab" at bounding box center [245, 112] width 27 height 4
click at [294, 119] on button "Insert" at bounding box center [294, 120] width 14 height 6
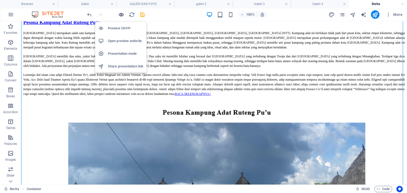
click at [120, 12] on icon "button" at bounding box center [121, 15] width 6 height 6
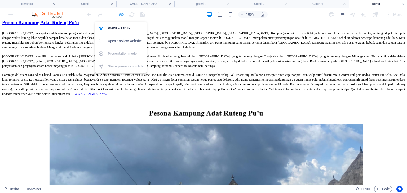
click at [123, 15] on icon "button" at bounding box center [121, 15] width 6 height 6
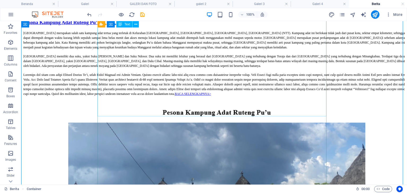
click at [288, 96] on div "[GEOGRAPHIC_DATA] merupakan salah satu kampung adat tertua yang terletak di Kel…" at bounding box center [213, 63] width 381 height 66
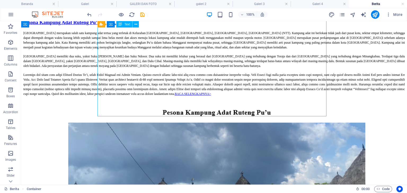
click at [288, 96] on div "[GEOGRAPHIC_DATA] merupakan salah satu kampung adat tertua yang terletak di Kel…" at bounding box center [213, 63] width 381 height 66
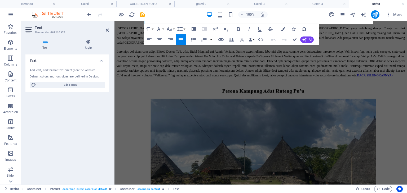
scroll to position [211, 0]
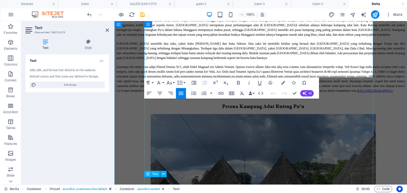
click at [326, 77] on p "BACA SELENGKAPNYA>" at bounding box center [261, 78] width 288 height 29
drag, startPoint x: 335, startPoint y: 74, endPoint x: 375, endPoint y: 74, distance: 40.5
click at [284, 82] on icon "button" at bounding box center [283, 83] width 4 height 4
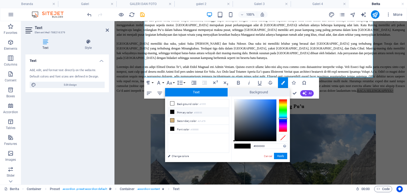
click at [282, 119] on div at bounding box center [283, 115] width 8 height 33
click at [272, 99] on div "#000000 Supported formats #0852ed rgb(8, 82, 237) rgba(8, 82, 237, 90%) hsv(221…" at bounding box center [260, 168] width 59 height 142
type input "#106ef5"
click at [273, 101] on div at bounding box center [255, 121] width 42 height 42
click at [281, 157] on button "Apply" at bounding box center [280, 156] width 13 height 6
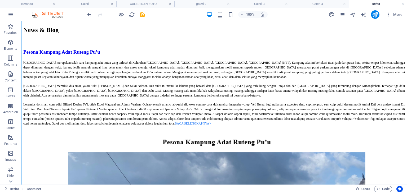
scroll to position [152, 0]
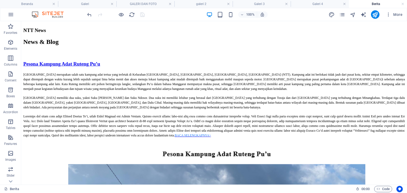
click at [345, 4] on link at bounding box center [344, 4] width 3 height 5
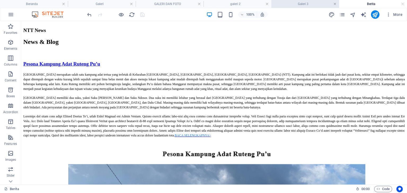
click at [335, 4] on link at bounding box center [334, 4] width 3 height 5
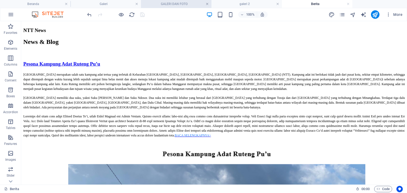
click at [208, 4] on link at bounding box center [206, 4] width 3 height 5
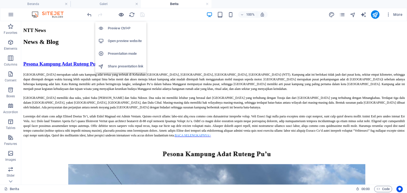
click at [119, 13] on icon "button" at bounding box center [121, 15] width 6 height 6
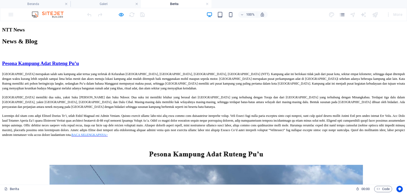
click at [108, 137] on span "BACA SELENGKAPNYA>" at bounding box center [89, 135] width 36 height 4
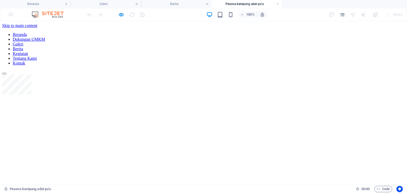
scroll to position [0, 0]
click at [123, 12] on icon "button" at bounding box center [121, 15] width 6 height 6
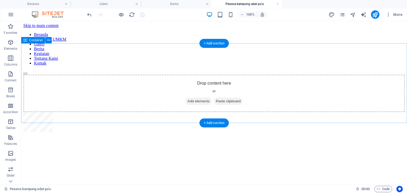
click at [177, 75] on div "Drop content here or Add elements Paste clipboard" at bounding box center [213, 94] width 381 height 38
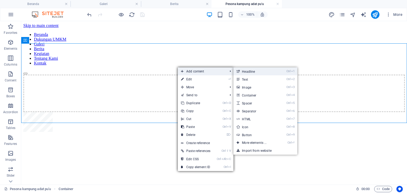
click at [248, 72] on link "Ctrl 1 Headline" at bounding box center [255, 72] width 44 height 8
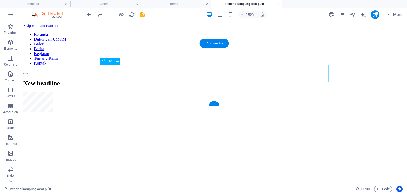
click at [232, 80] on div "New headline" at bounding box center [213, 83] width 381 height 7
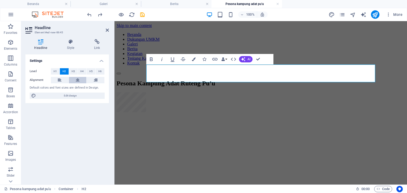
click at [75, 78] on button at bounding box center [78, 80] width 18 height 6
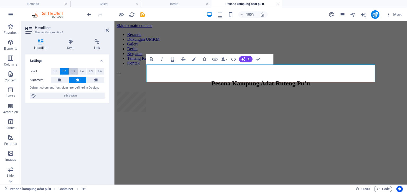
click at [75, 71] on button "H3" at bounding box center [73, 71] width 9 height 6
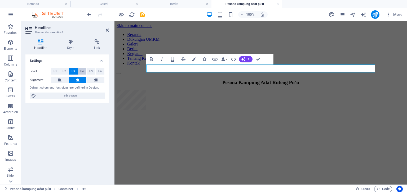
click at [83, 71] on span "H4" at bounding box center [81, 71] width 3 height 6
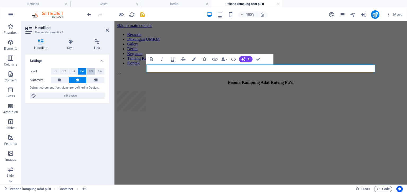
click at [89, 71] on span "H5" at bounding box center [90, 71] width 3 height 6
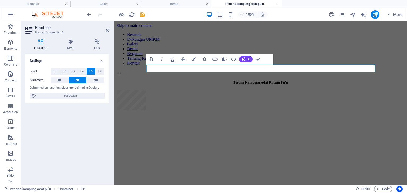
click at [105, 70] on div "Level H1 H2 H3 H4 H5 H6 Alignment Default colors and font sizes are defined in …" at bounding box center [66, 83] width 83 height 39
click at [102, 71] on button "H6" at bounding box center [100, 71] width 9 height 6
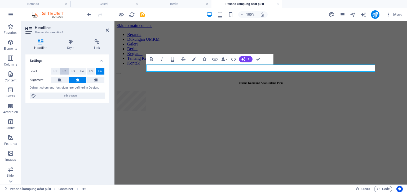
click at [62, 71] on button "H2" at bounding box center [64, 71] width 9 height 6
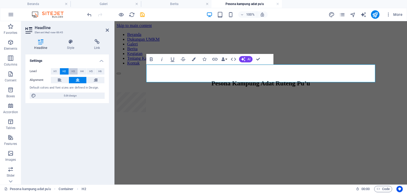
click at [76, 72] on button "H3" at bounding box center [73, 71] width 9 height 6
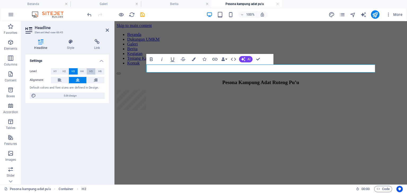
click at [87, 69] on button "H5" at bounding box center [91, 71] width 9 height 6
click at [195, 101] on div at bounding box center [261, 101] width 288 height 21
click at [203, 114] on html "Skip to main content Beranda Dukungan UMKM Galeri Berita Kegiatan Tentang Kami …" at bounding box center [260, 67] width 292 height 92
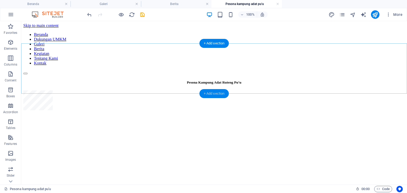
click at [215, 93] on div "+ Add section" at bounding box center [213, 93] width 29 height 9
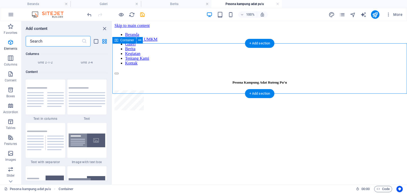
scroll to position [927, 0]
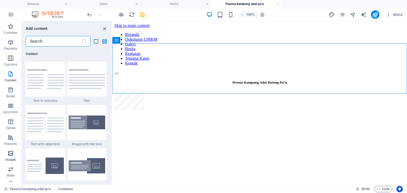
click at [10, 151] on icon "button" at bounding box center [10, 153] width 6 height 6
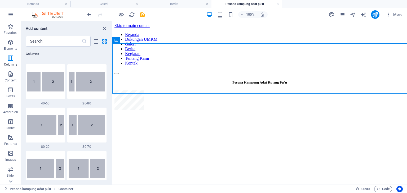
scroll to position [240, 0]
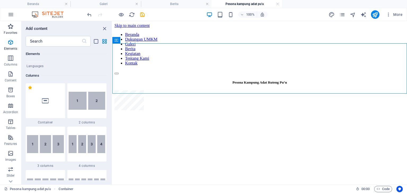
click at [8, 28] on icon "button" at bounding box center [10, 26] width 6 height 6
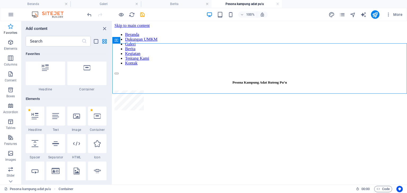
scroll to position [0, 0]
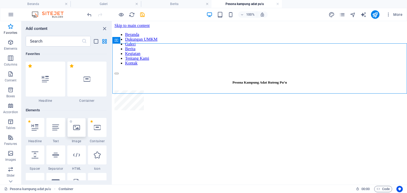
click at [85, 133] on div at bounding box center [76, 127] width 19 height 19
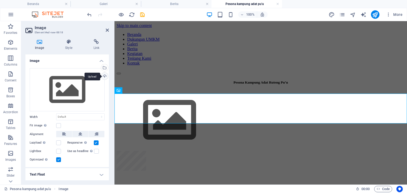
click at [104, 75] on div "Upload" at bounding box center [104, 77] width 8 height 8
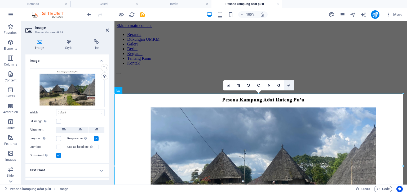
click at [287, 87] on link at bounding box center [289, 86] width 10 height 10
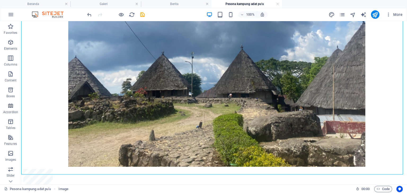
scroll to position [122, 0]
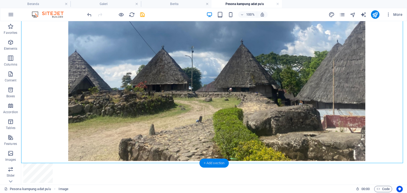
click at [215, 161] on div "+ Add section" at bounding box center [213, 163] width 29 height 9
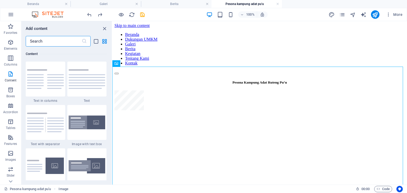
scroll to position [0, 0]
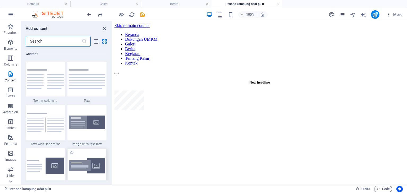
type input "s"
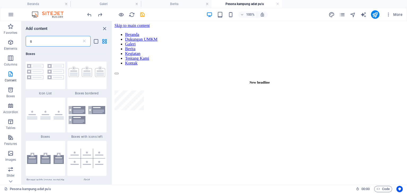
scroll to position [472, 0]
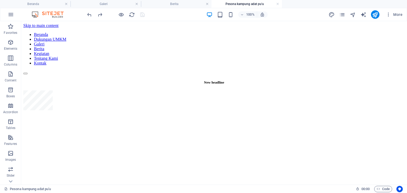
click at [142, 15] on div at bounding box center [115, 14] width 59 height 8
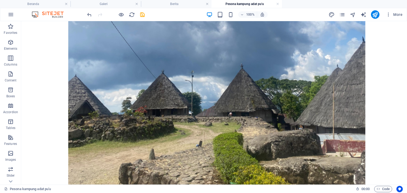
scroll to position [122, 0]
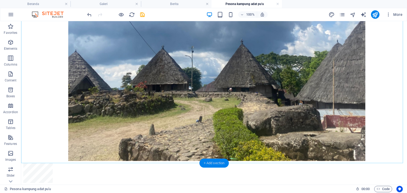
click at [209, 163] on div "+ Add section" at bounding box center [213, 163] width 29 height 9
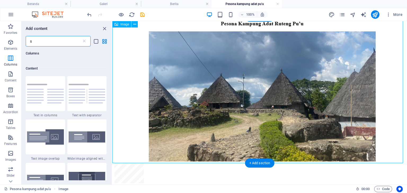
scroll to position [472, 0]
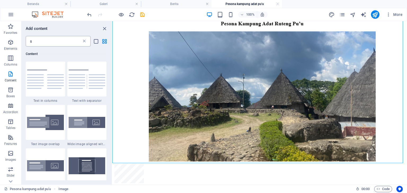
click at [84, 44] on icon at bounding box center [84, 41] width 5 height 5
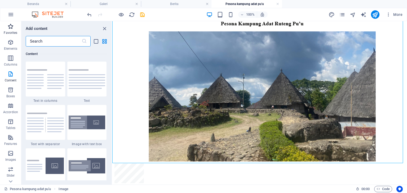
click at [14, 29] on span "Favorites" at bounding box center [10, 29] width 21 height 13
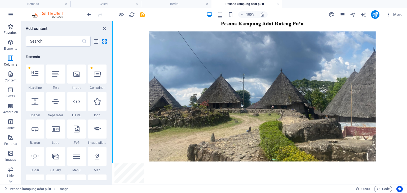
scroll to position [0, 0]
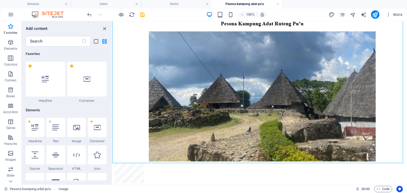
click at [60, 141] on span "Text" at bounding box center [55, 141] width 19 height 4
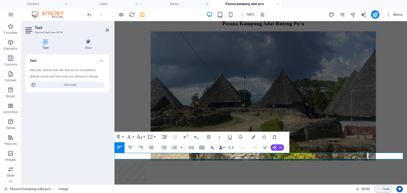
scroll to position [86, 0]
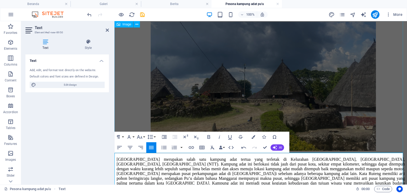
click at [368, 108] on figure at bounding box center [261, 79] width 288 height 148
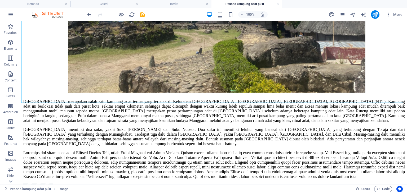
scroll to position [224, 0]
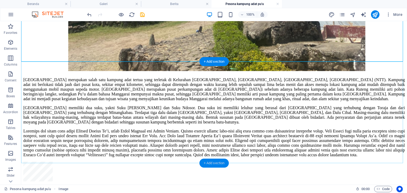
click at [222, 163] on div "+ Add section" at bounding box center [213, 163] width 29 height 9
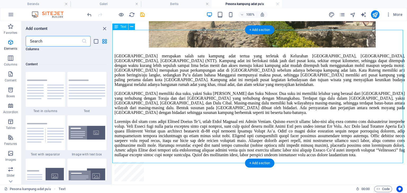
scroll to position [927, 0]
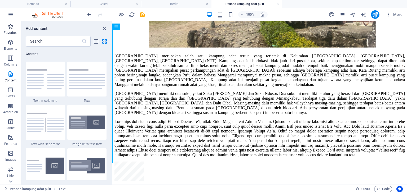
click at [11, 31] on p "Favorites" at bounding box center [11, 33] width 14 height 4
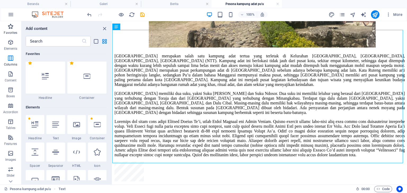
scroll to position [0, 0]
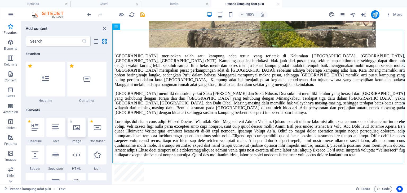
click at [78, 126] on icon at bounding box center [76, 127] width 7 height 7
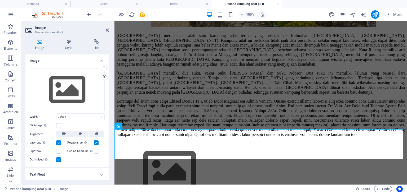
scroll to position [243, 0]
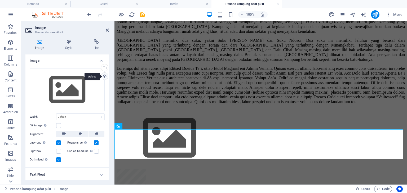
click at [103, 78] on div "Upload" at bounding box center [104, 77] width 8 height 8
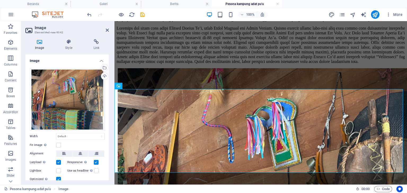
scroll to position [297, 0]
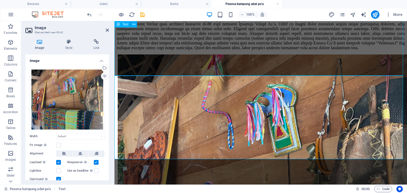
scroll to position [263, 0]
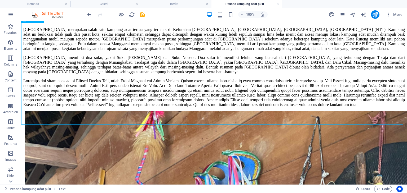
click at [272, 41] on div "[GEOGRAPHIC_DATA] merupakan salah satu kampung adat tertua yang terletak di Kel…" at bounding box center [213, 67] width 381 height 80
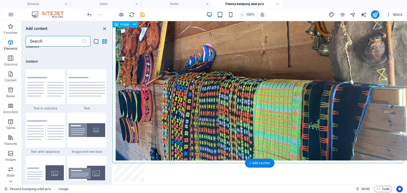
scroll to position [927, 0]
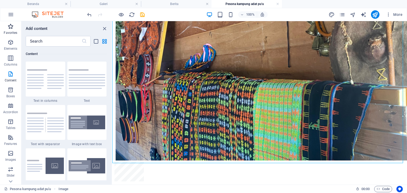
click at [10, 26] on icon "button" at bounding box center [10, 26] width 6 height 6
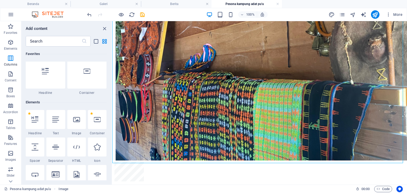
scroll to position [0, 0]
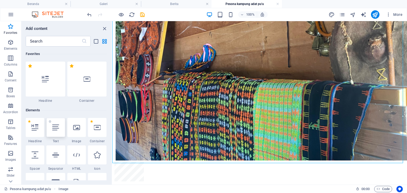
click at [61, 135] on div at bounding box center [55, 127] width 19 height 19
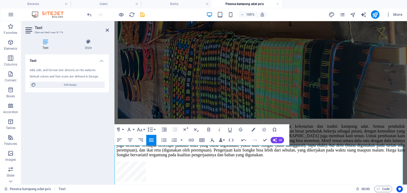
scroll to position [497, 0]
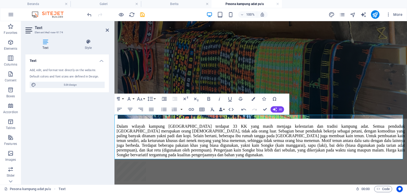
click at [268, 178] on div at bounding box center [261, 172] width 288 height 21
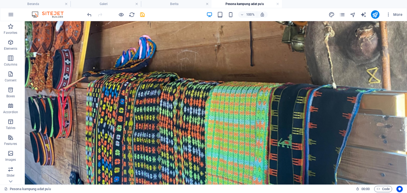
scroll to position [573, 0]
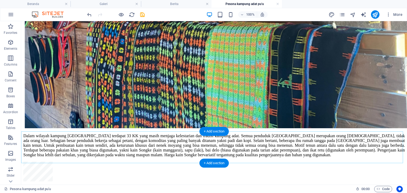
click at [219, 161] on div "+ Add section" at bounding box center [213, 163] width 29 height 9
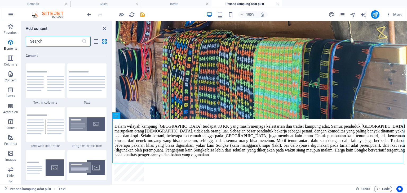
scroll to position [927, 0]
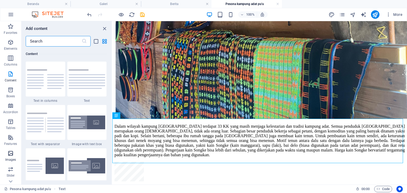
click at [12, 150] on button "Images" at bounding box center [10, 156] width 21 height 16
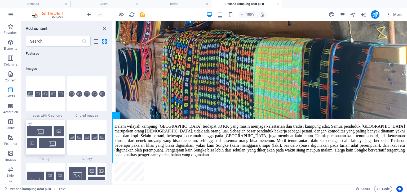
scroll to position [2685, 0]
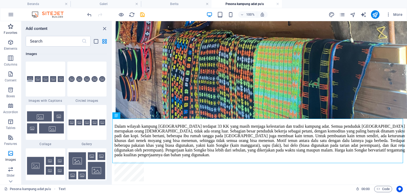
click at [10, 35] on span "Favorites" at bounding box center [10, 29] width 21 height 13
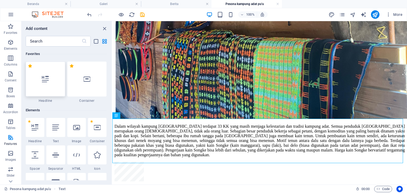
scroll to position [0, 0]
click at [67, 126] on div at bounding box center [76, 127] width 19 height 19
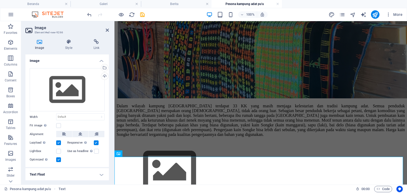
scroll to position [500, 0]
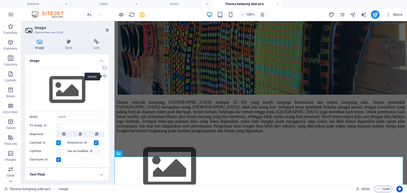
click at [105, 76] on div "Upload" at bounding box center [104, 77] width 8 height 8
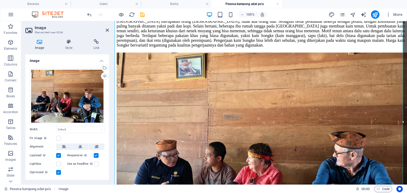
scroll to position [710, 0]
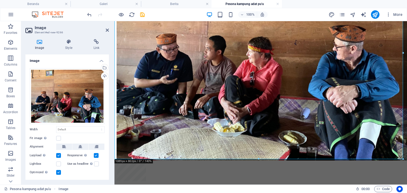
click at [311, 167] on div at bounding box center [261, 172] width 288 height 21
click at [271, 167] on div at bounding box center [261, 172] width 288 height 21
click at [271, 166] on div at bounding box center [261, 172] width 288 height 21
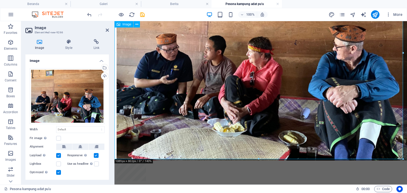
click at [274, 128] on figure at bounding box center [261, 53] width 288 height 216
click at [270, 162] on div at bounding box center [261, 172] width 288 height 21
click at [107, 31] on icon at bounding box center [107, 30] width 3 height 4
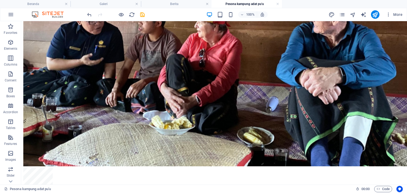
scroll to position [855, 0]
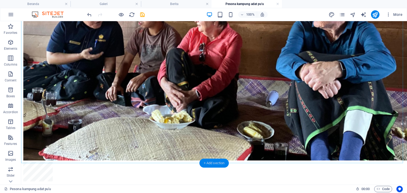
click at [223, 160] on div "+ Add section" at bounding box center [213, 163] width 29 height 9
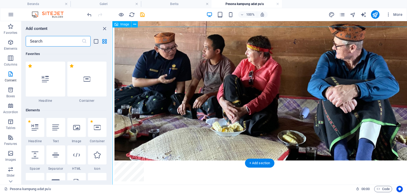
scroll to position [710, 0]
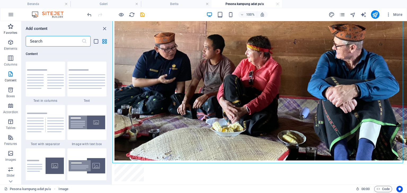
click at [14, 33] on p "Favorites" at bounding box center [11, 33] width 14 height 4
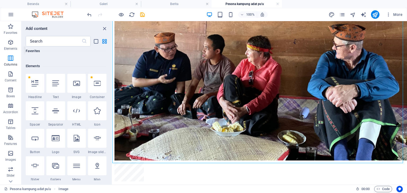
scroll to position [0, 0]
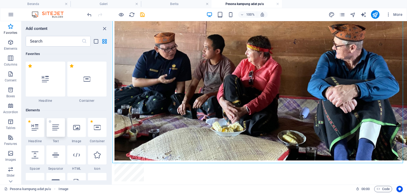
click at [57, 126] on icon at bounding box center [55, 127] width 7 height 7
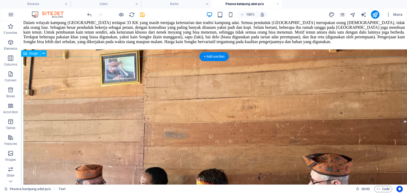
scroll to position [912, 0]
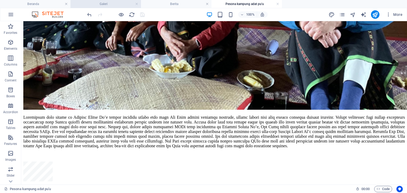
click at [104, 3] on h4 "Galeri" at bounding box center [105, 4] width 70 height 6
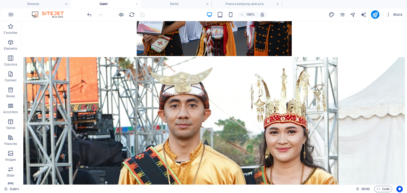
scroll to position [350, 0]
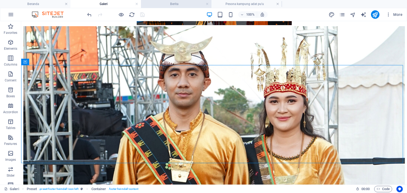
click at [193, 2] on h4 "Berita" at bounding box center [176, 4] width 70 height 6
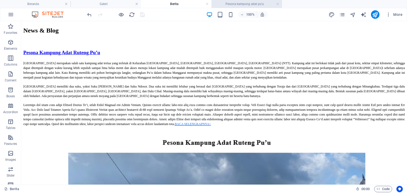
click at [235, 3] on h4 "Pesona kampung adat pu'u" at bounding box center [246, 4] width 70 height 6
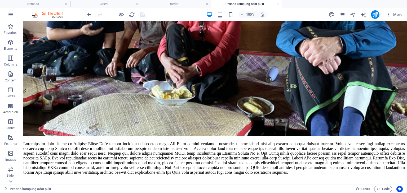
scroll to position [912, 0]
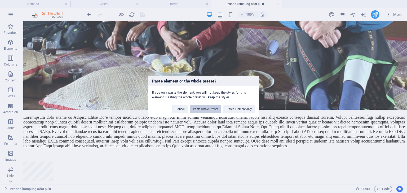
click at [214, 110] on button "Paste whole Preset" at bounding box center [206, 109] width 32 height 8
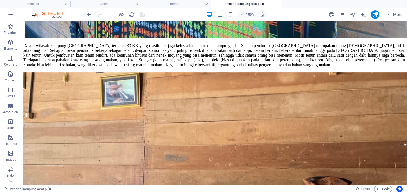
scroll to position [445, 0]
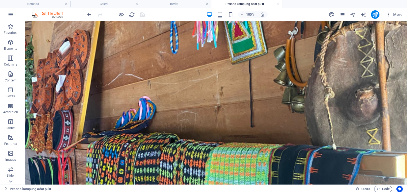
click at [369, 14] on div "More" at bounding box center [366, 14] width 76 height 8
click at [372, 15] on button "publish" at bounding box center [375, 14] width 8 height 8
